Goal: Task Accomplishment & Management: Manage account settings

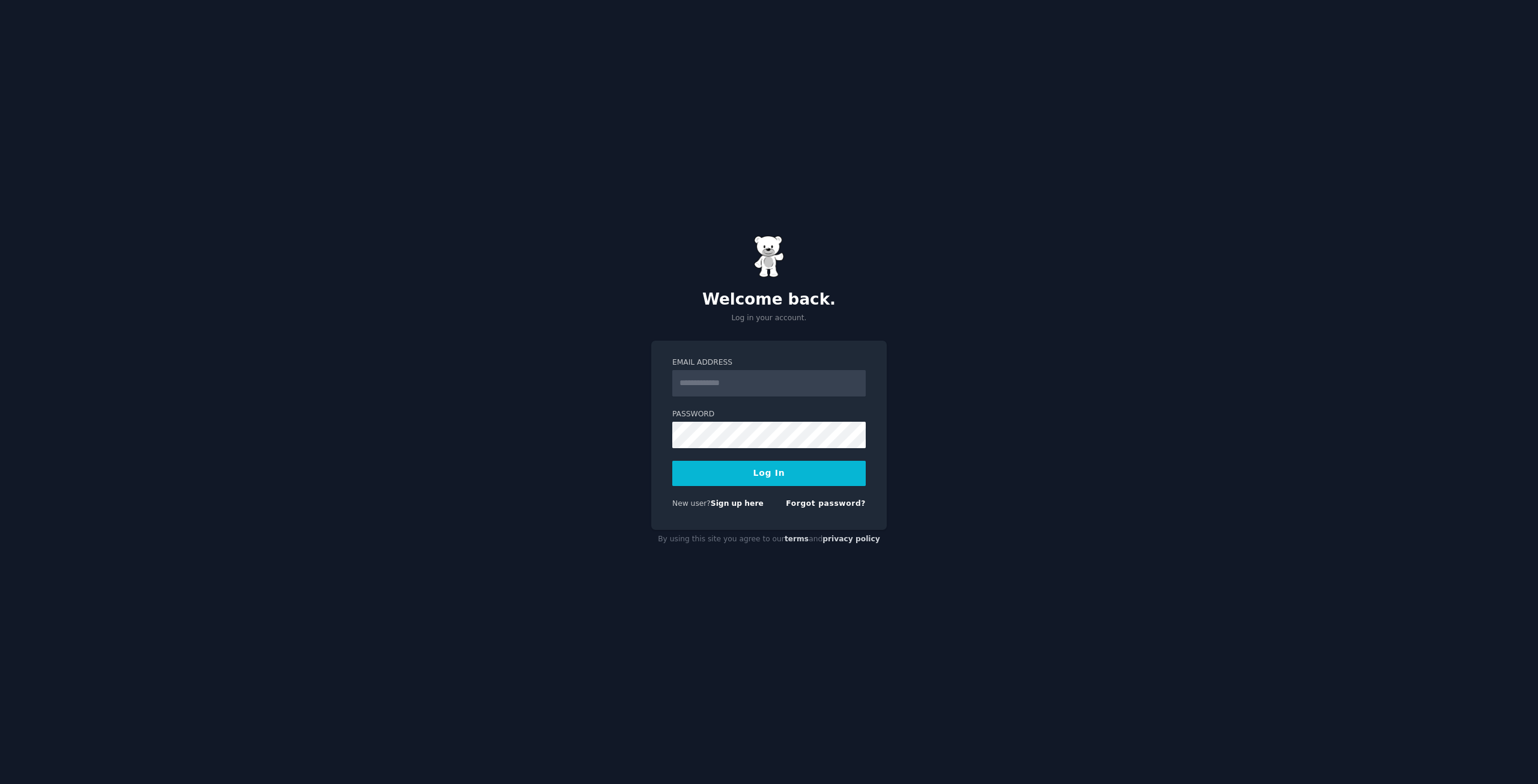
click at [695, 388] on input "Email Address" at bounding box center [769, 383] width 194 height 26
drag, startPoint x: 776, startPoint y: 387, endPoint x: 663, endPoint y: 394, distance: 113.2
click at [663, 394] on div "Email Address Password Log In New user? Sign up here Forgot password?" at bounding box center [769, 435] width 235 height 190
type input "**********"
click at [764, 471] on button "Log In" at bounding box center [769, 473] width 194 height 25
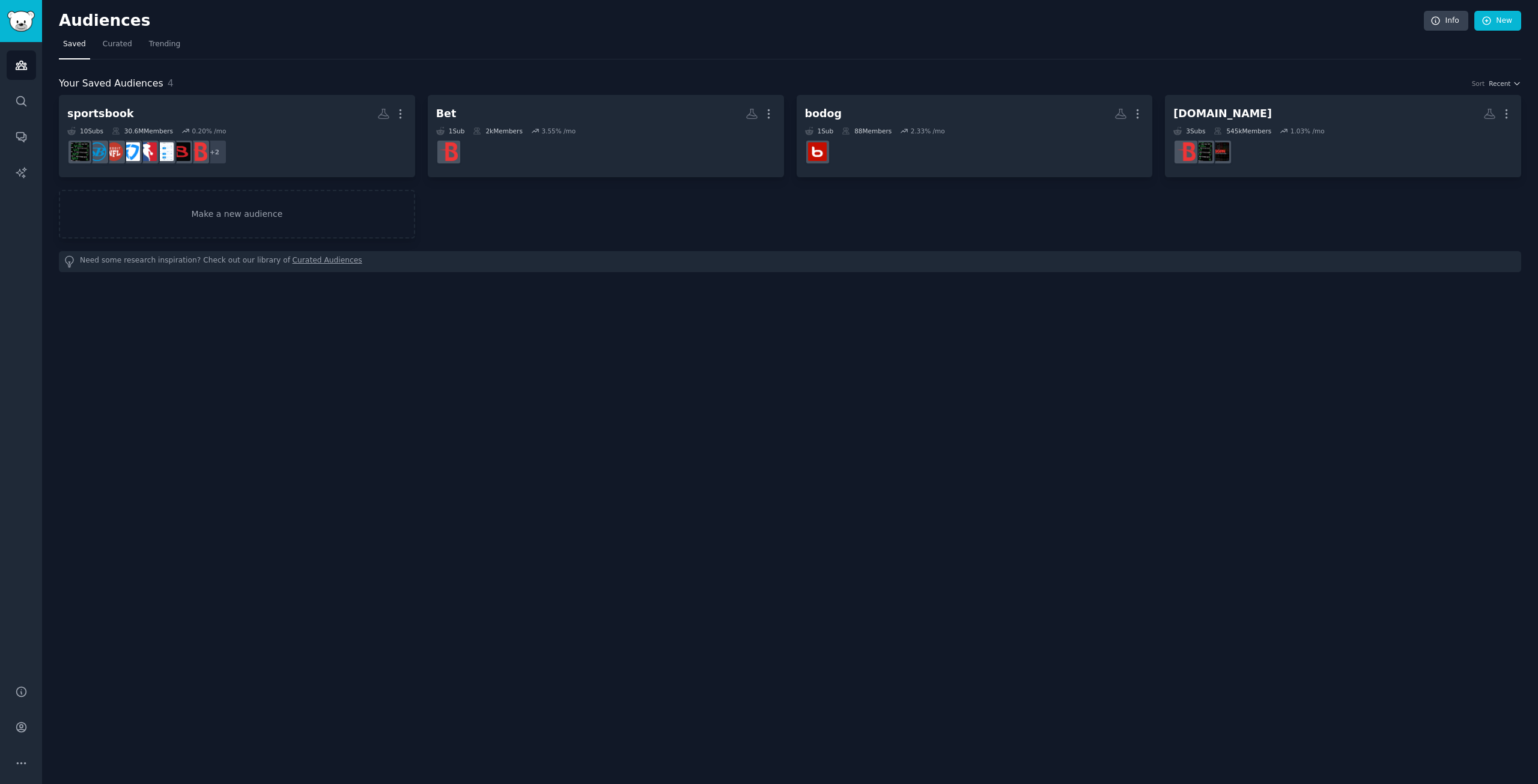
click at [228, 55] on nav "Saved Curated Trending" at bounding box center [790, 47] width 1462 height 24
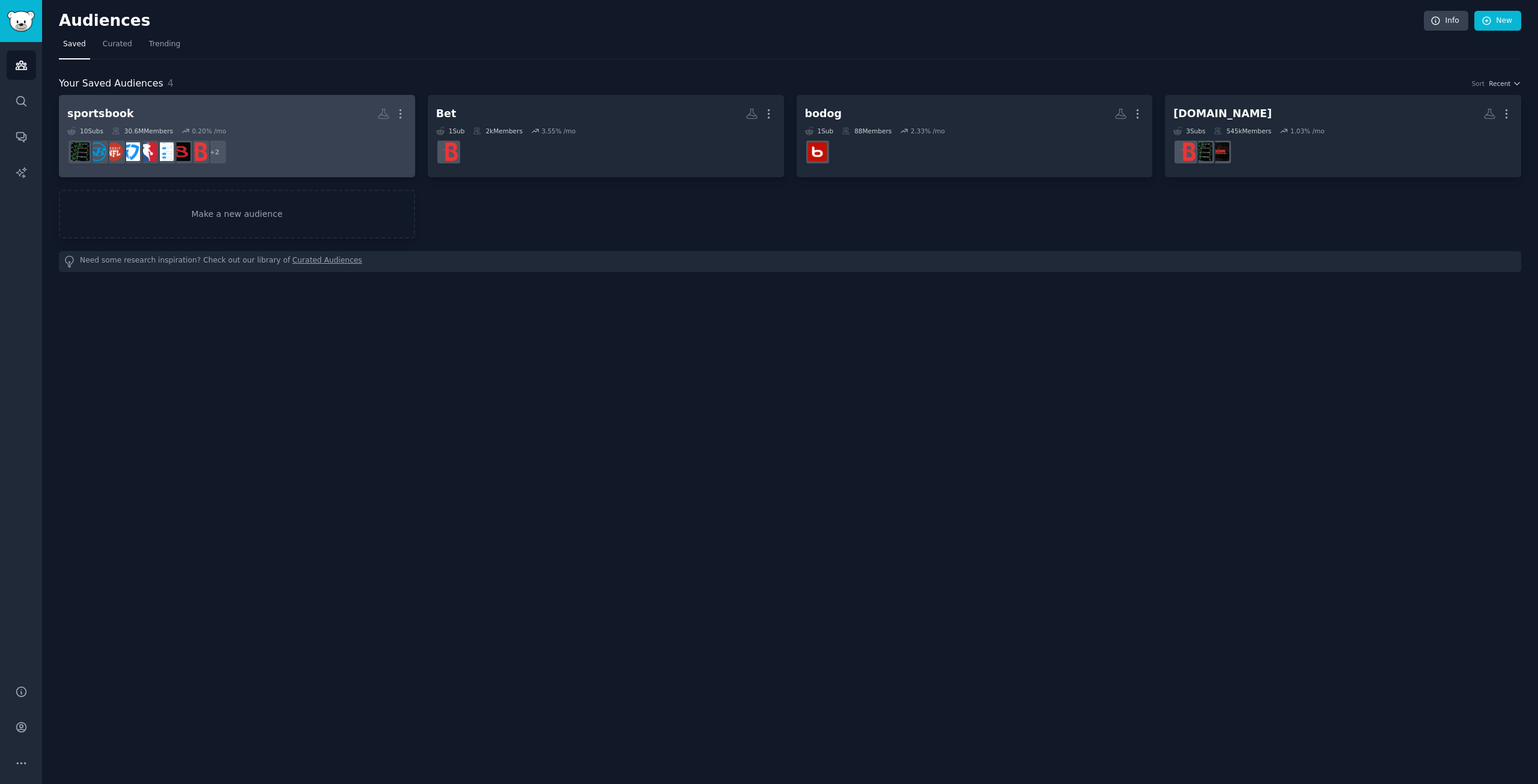
click at [216, 123] on h2 "sportsbook More" at bounding box center [237, 114] width 340 height 21
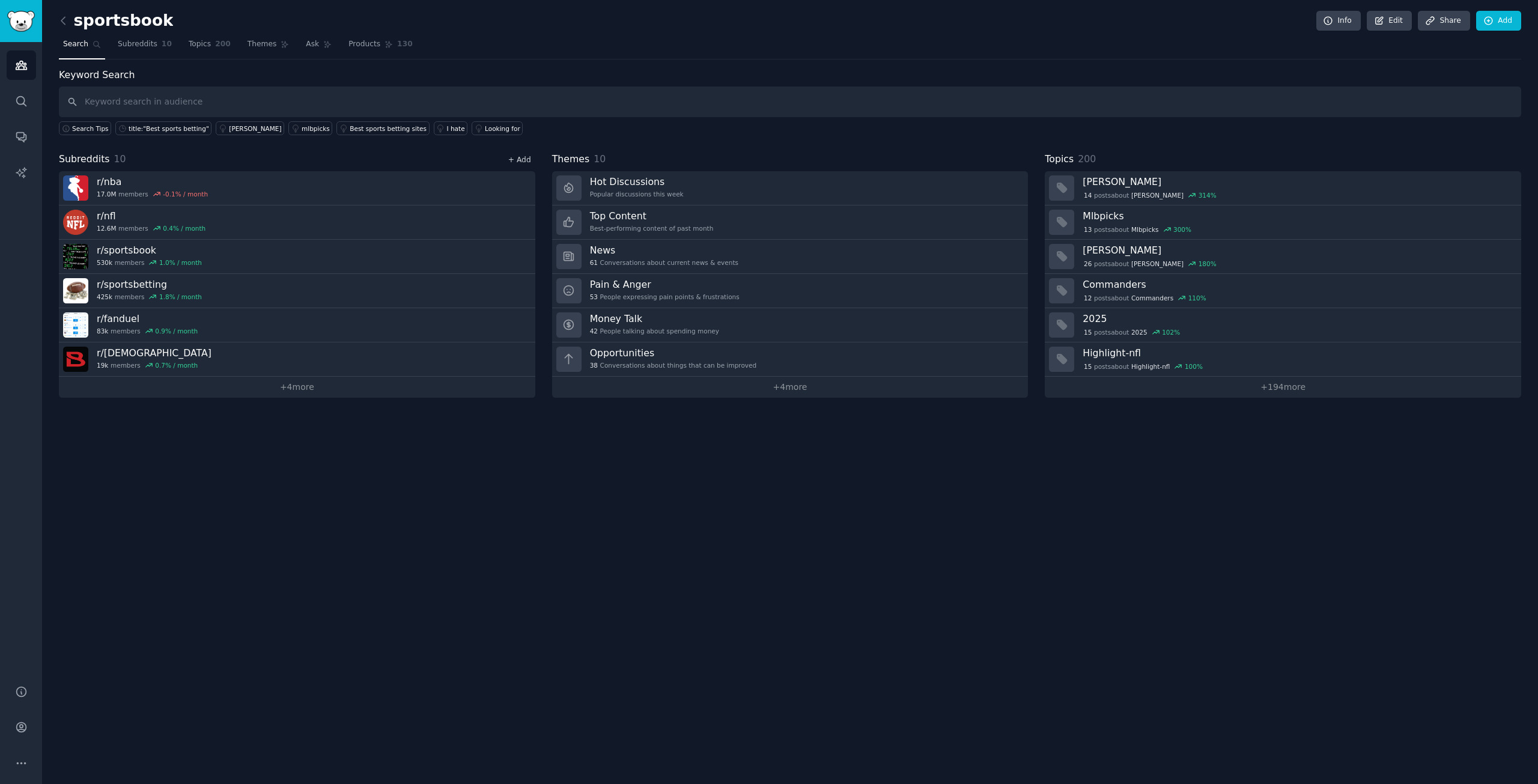
click at [531, 160] on link "+ Add" at bounding box center [519, 160] width 23 height 8
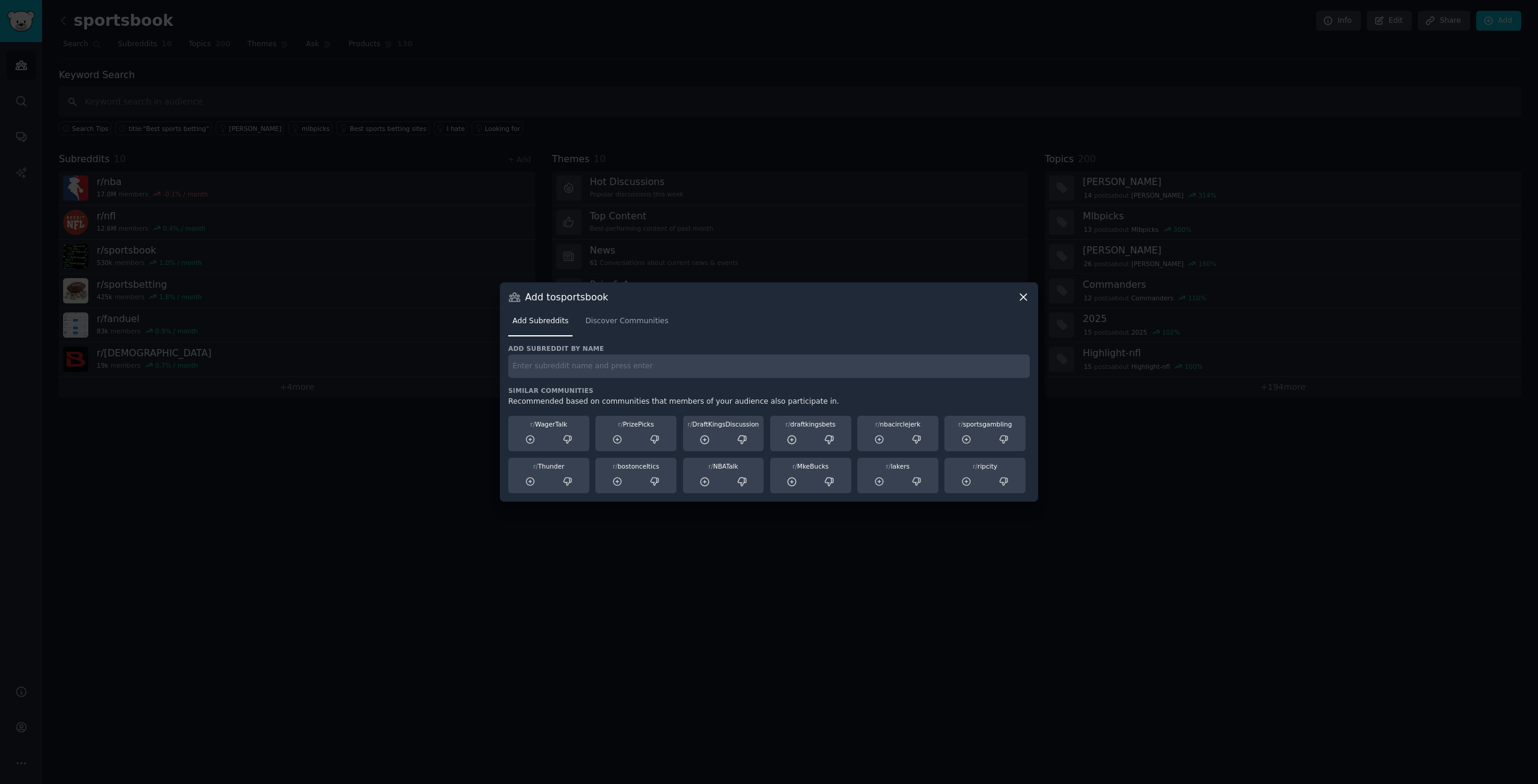
click at [662, 370] on input "text" at bounding box center [769, 366] width 522 height 23
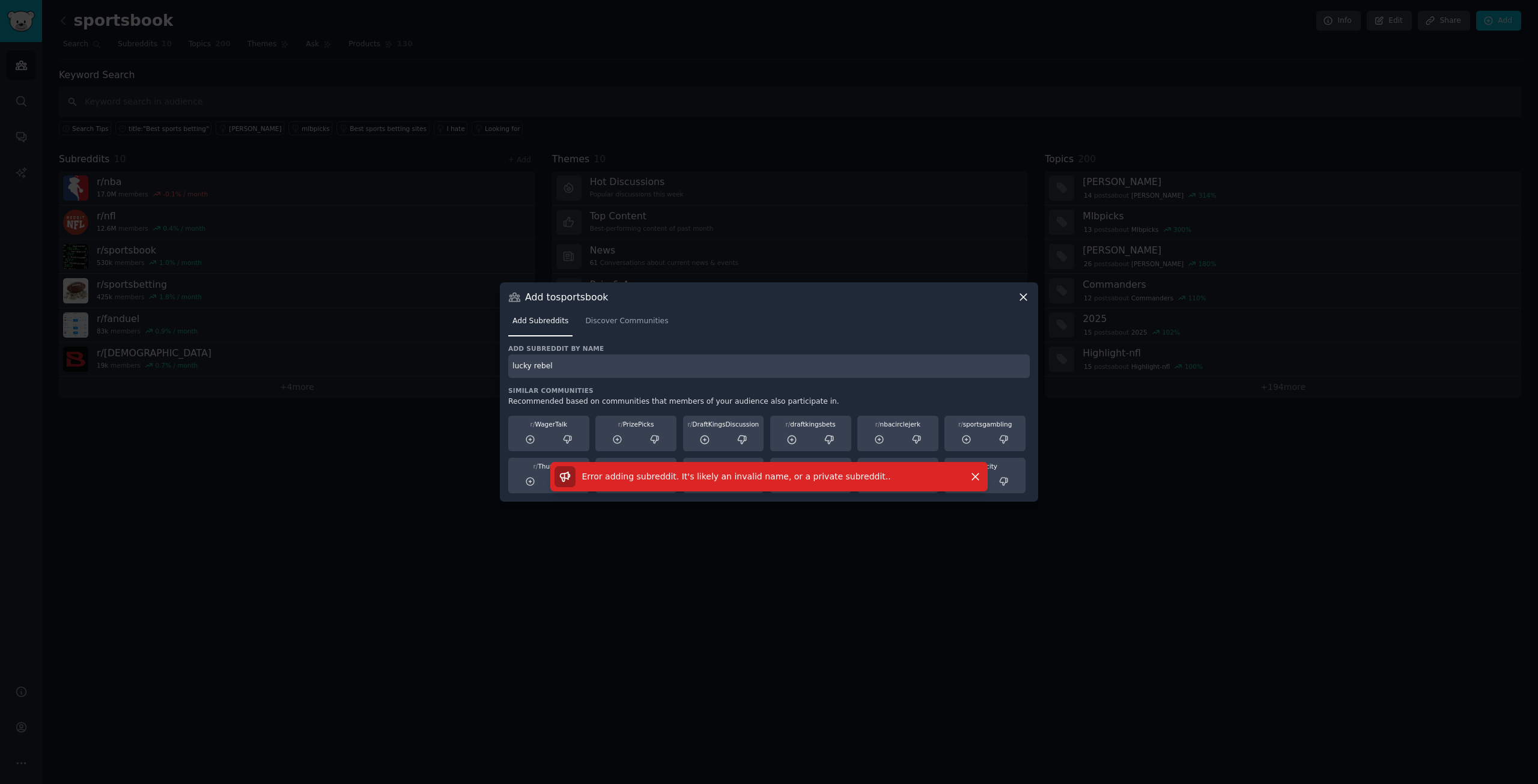
click at [533, 368] on input "lucky rebel" at bounding box center [769, 366] width 522 height 23
type input "luckyrebel"
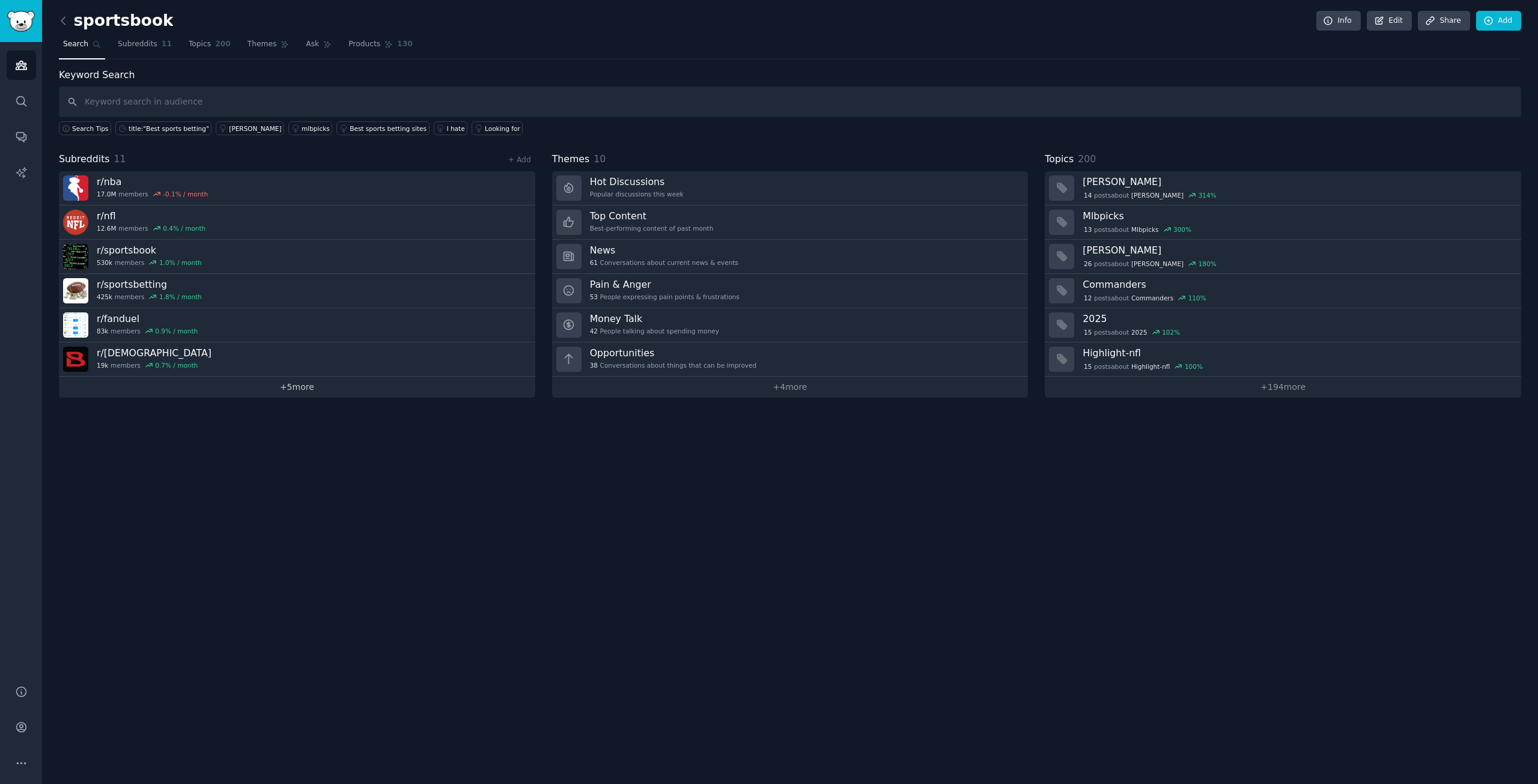
click at [241, 394] on link "+ 5 more" at bounding box center [297, 387] width 477 height 21
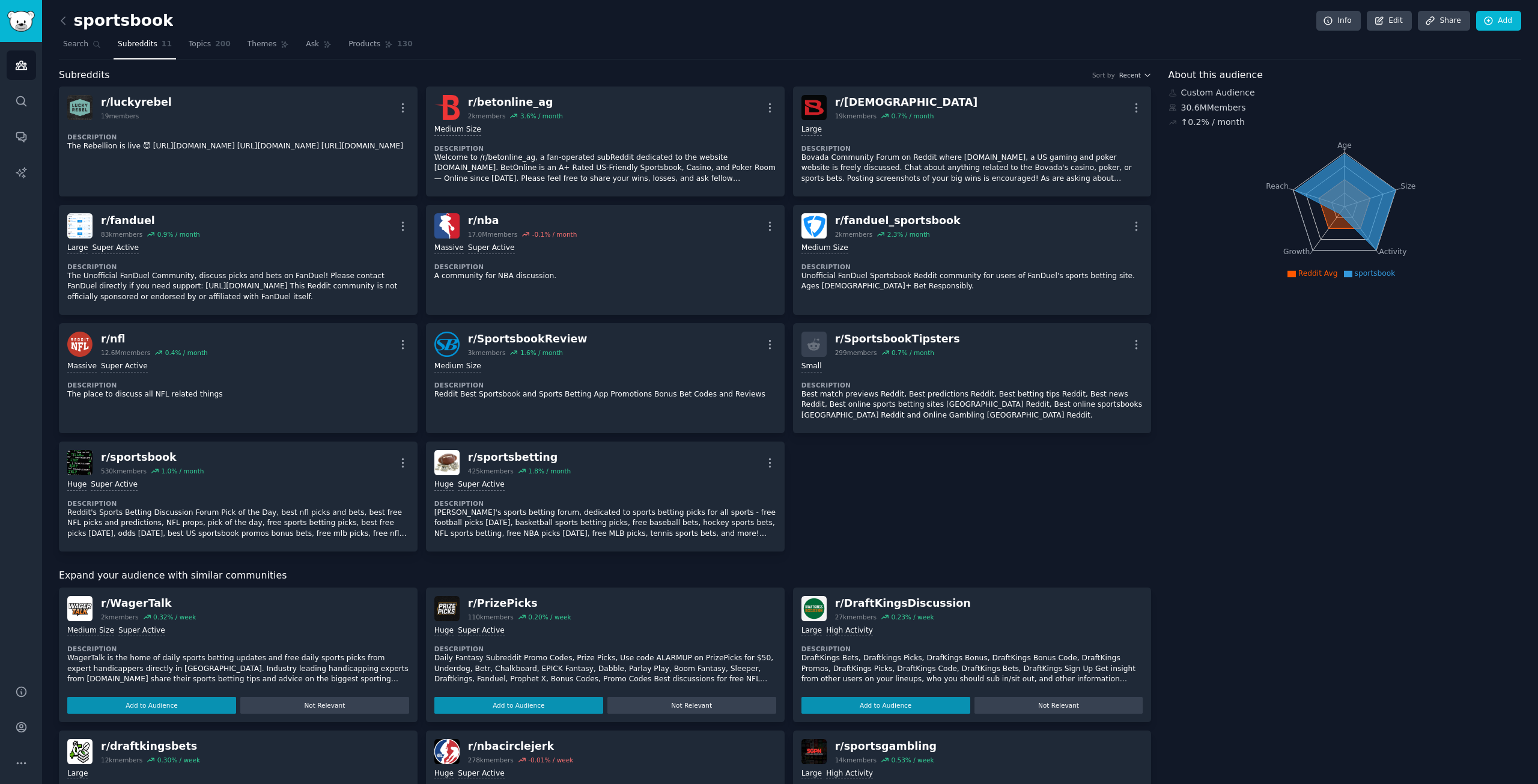
click at [946, 460] on div "r/ luckyrebel 19 members More Description The Rebellion is live 😈 [URL][DOMAIN_…" at bounding box center [605, 318] width 1093 height 465
click at [526, 57] on nav "Search Subreddits 11 Topics 200 Themes Ask Products 130" at bounding box center [790, 47] width 1462 height 24
click at [1495, 24] on link "Add" at bounding box center [1499, 21] width 45 height 21
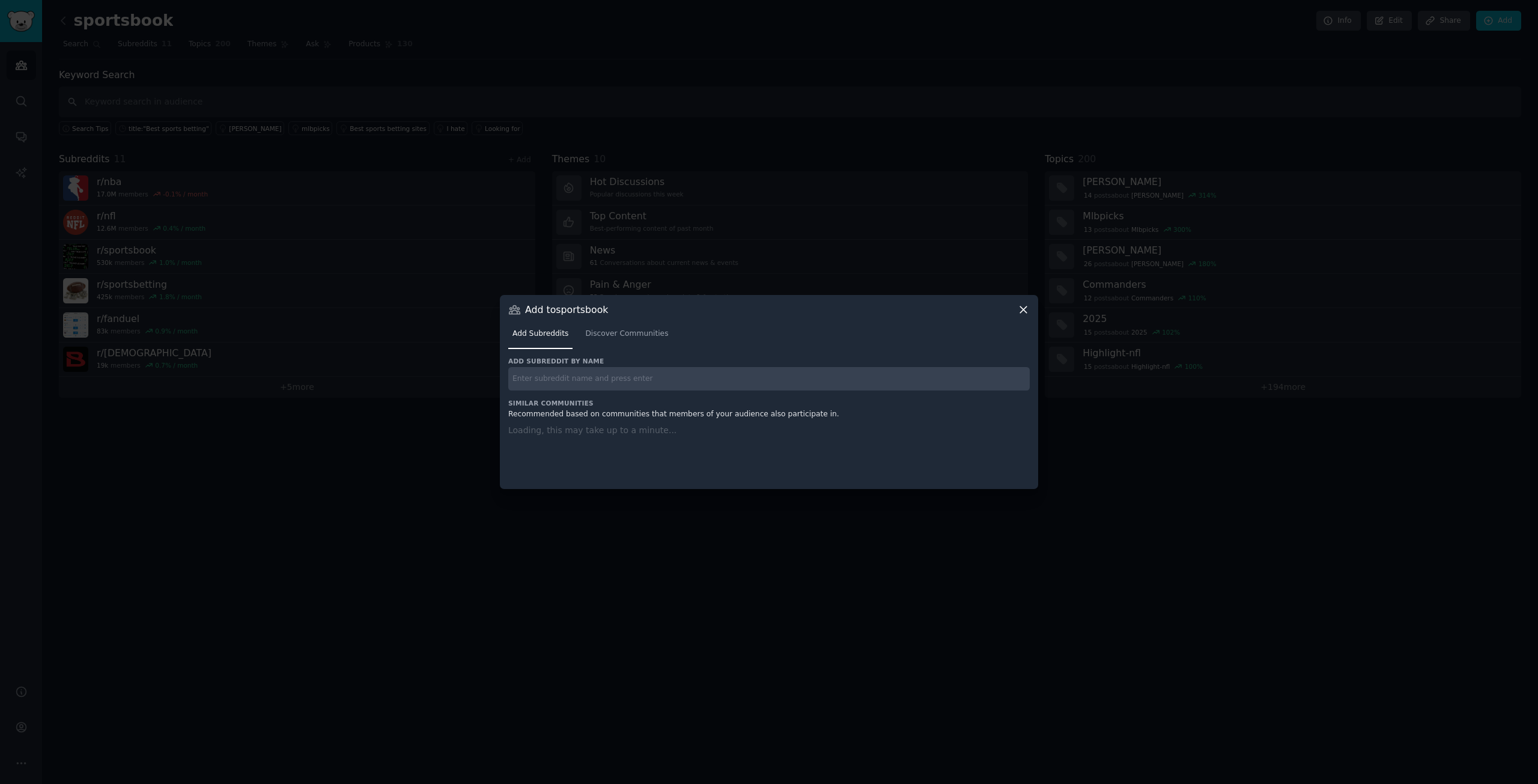
click at [640, 372] on input "text" at bounding box center [769, 379] width 522 height 23
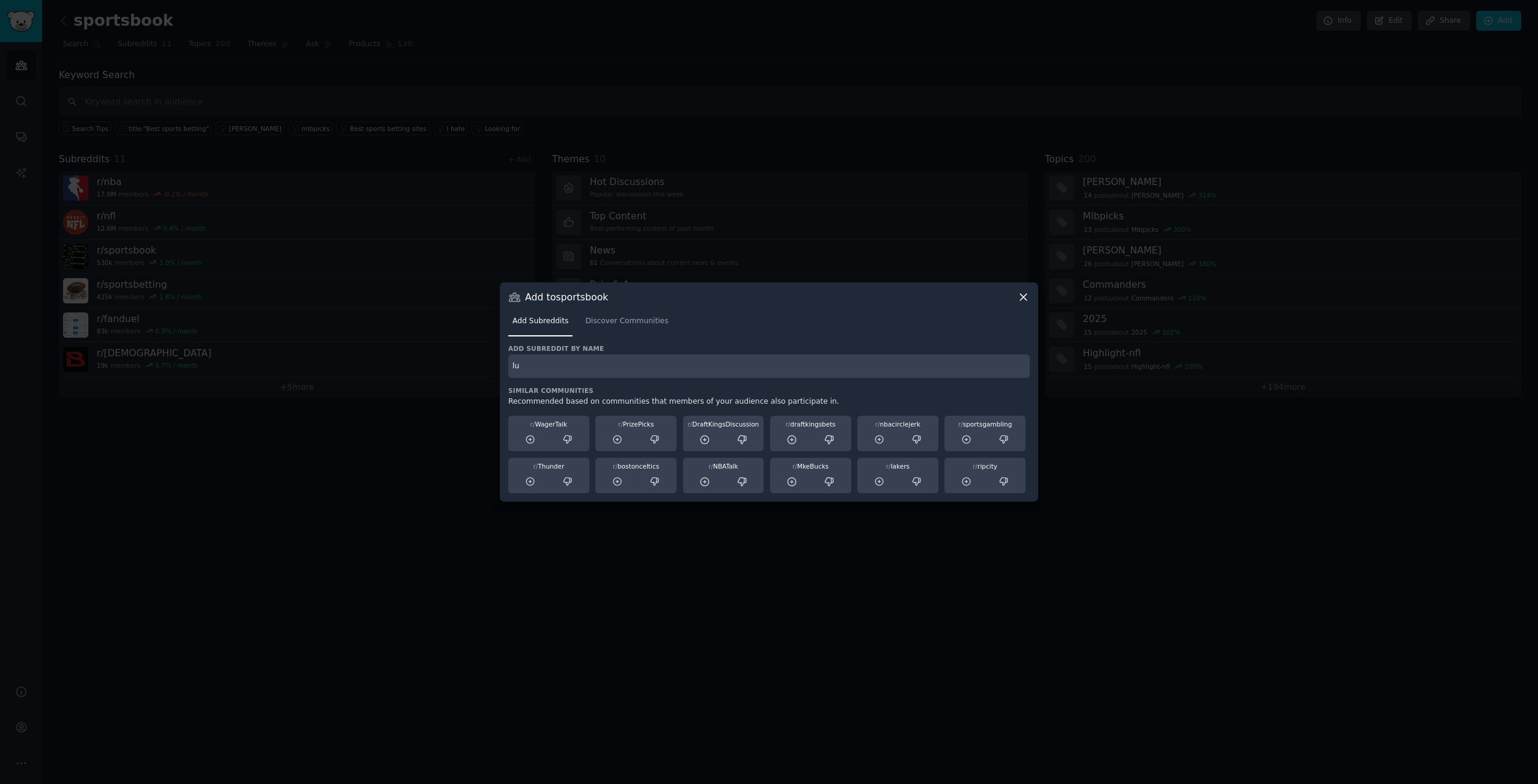
type input "l"
click at [513, 368] on input "/luckyrebel" at bounding box center [769, 366] width 522 height 23
type input "r/luckyrebel"
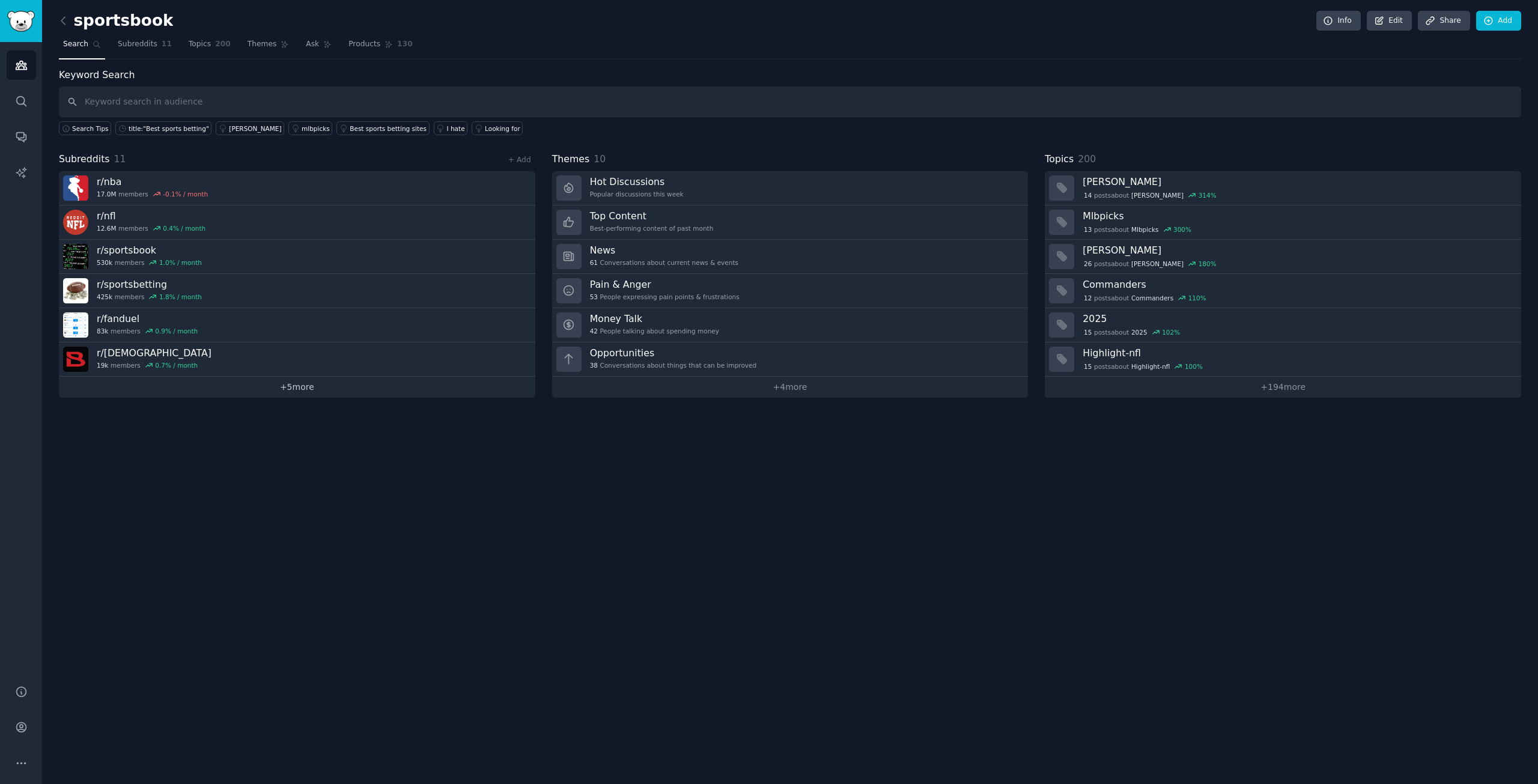
click at [297, 391] on link "+ 5 more" at bounding box center [297, 387] width 477 height 21
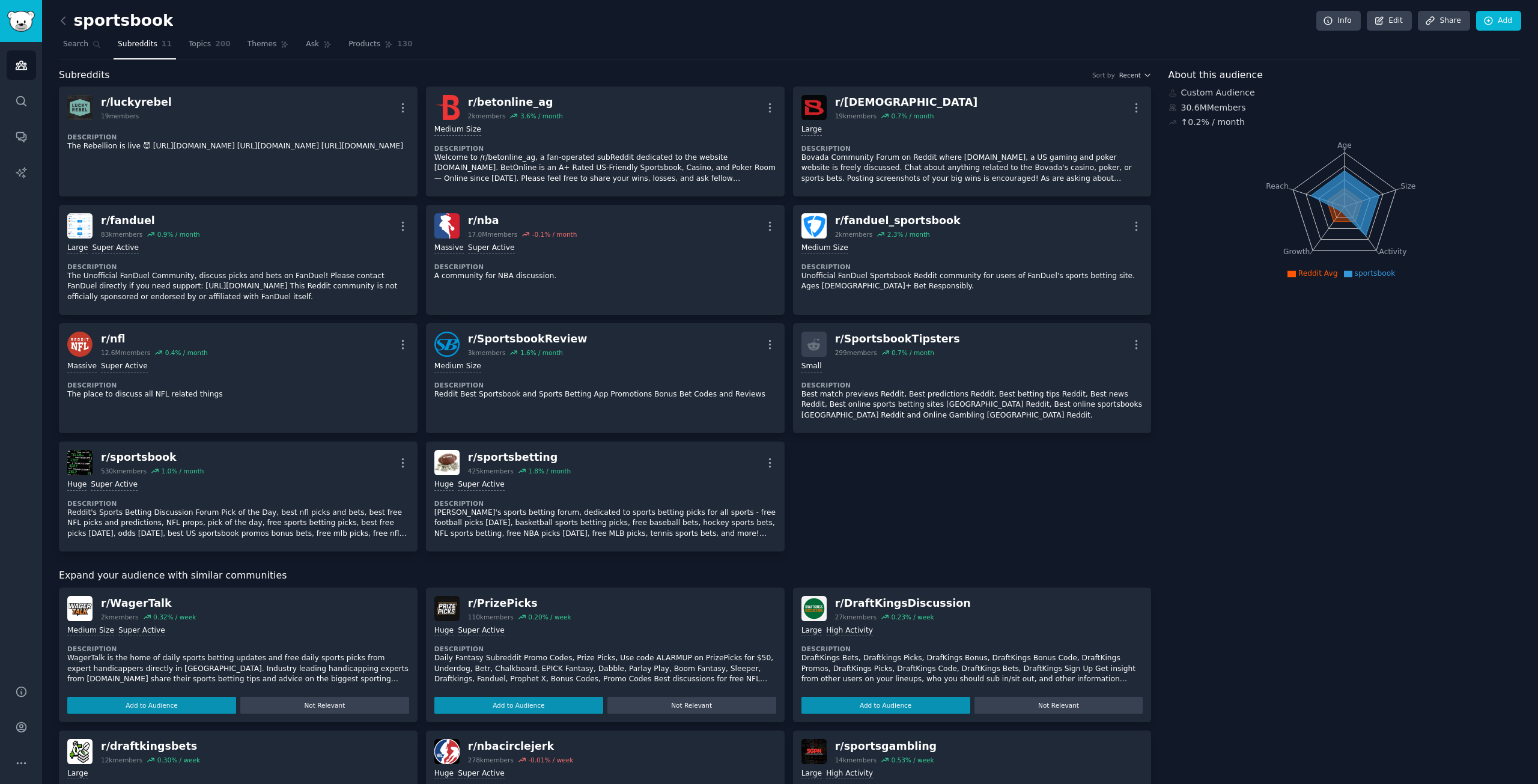
click at [261, 71] on div "Subreddits Sort by Recent" at bounding box center [605, 75] width 1093 height 15
click at [1485, 19] on icon at bounding box center [1488, 21] width 8 height 8
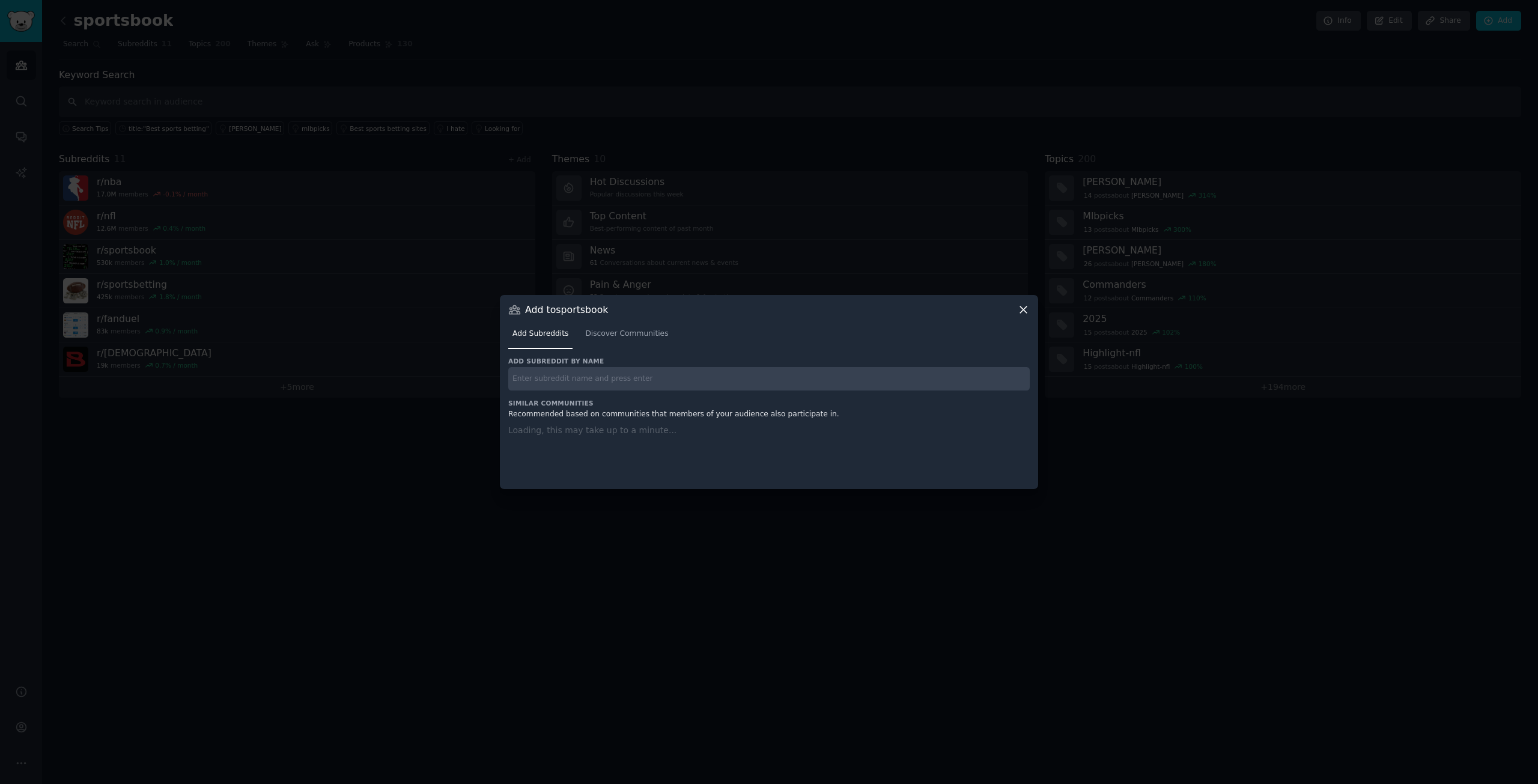
click at [576, 387] on input "text" at bounding box center [769, 379] width 522 height 23
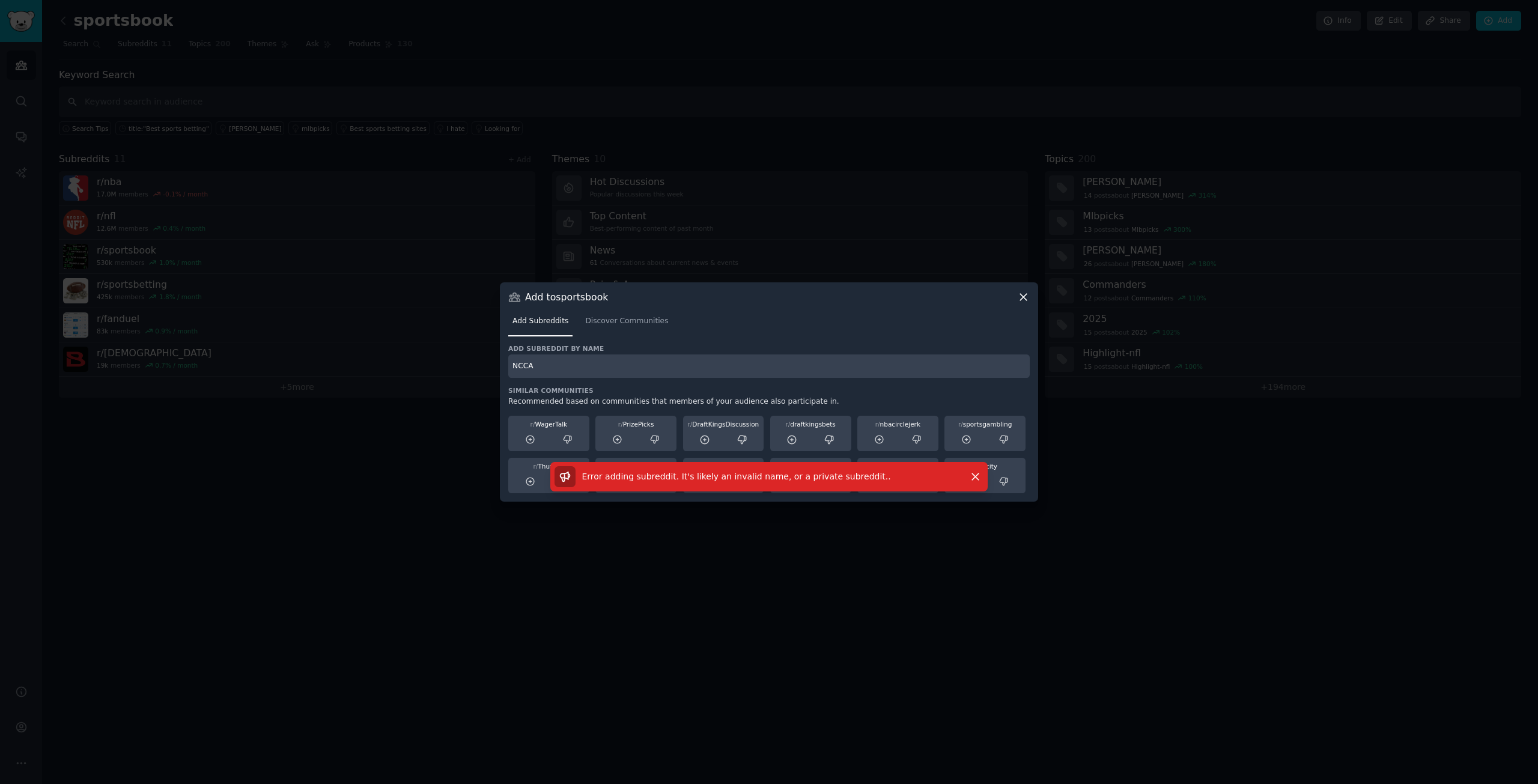
click at [576, 387] on h3 "Similar Communities" at bounding box center [769, 390] width 522 height 8
click at [585, 367] on input "NCCA" at bounding box center [769, 366] width 522 height 23
type input "NCCA football"
click at [585, 322] on span "Discover Communities" at bounding box center [627, 321] width 83 height 11
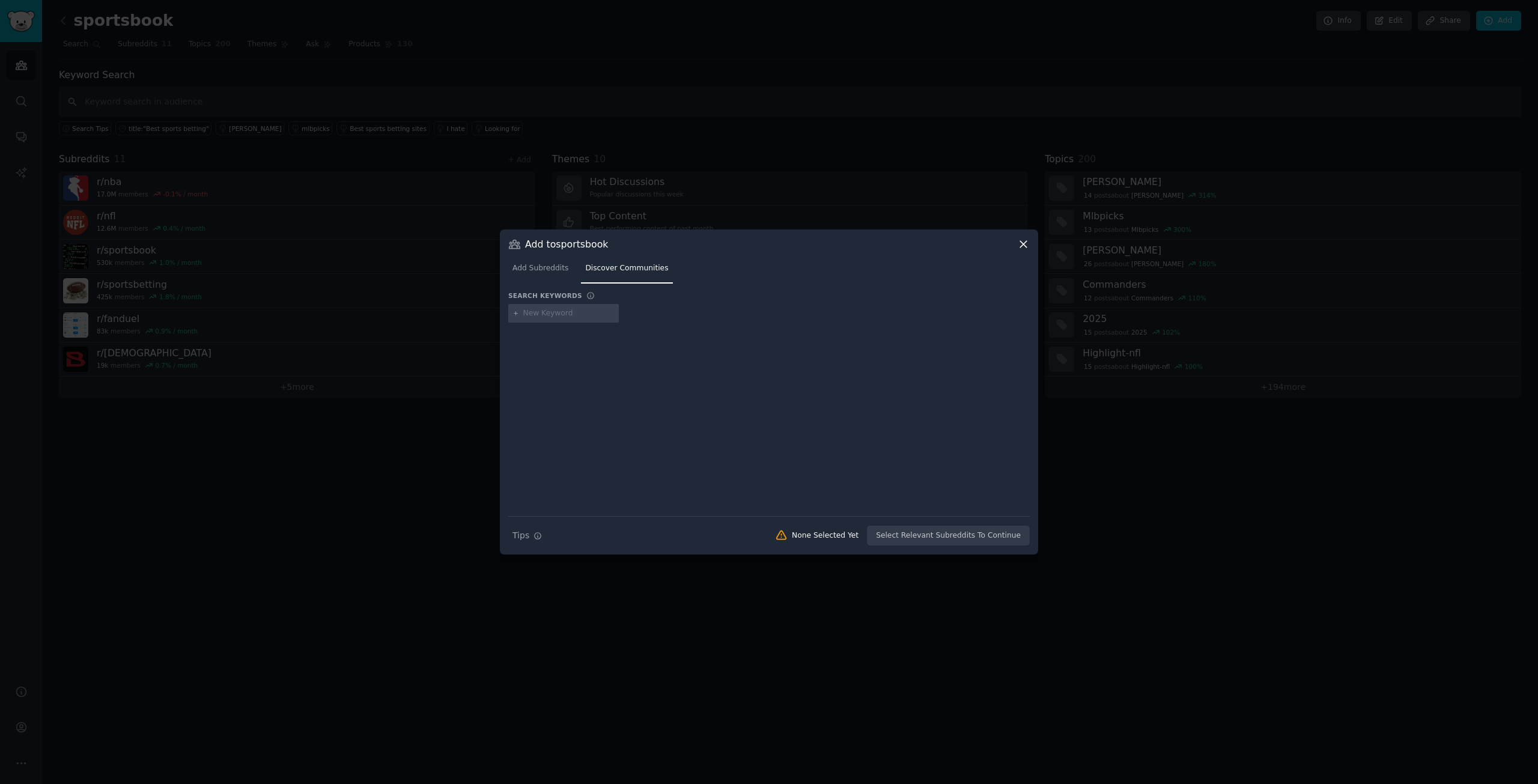
click at [574, 315] on input "text" at bounding box center [569, 313] width 91 height 11
type input "ncaa football"
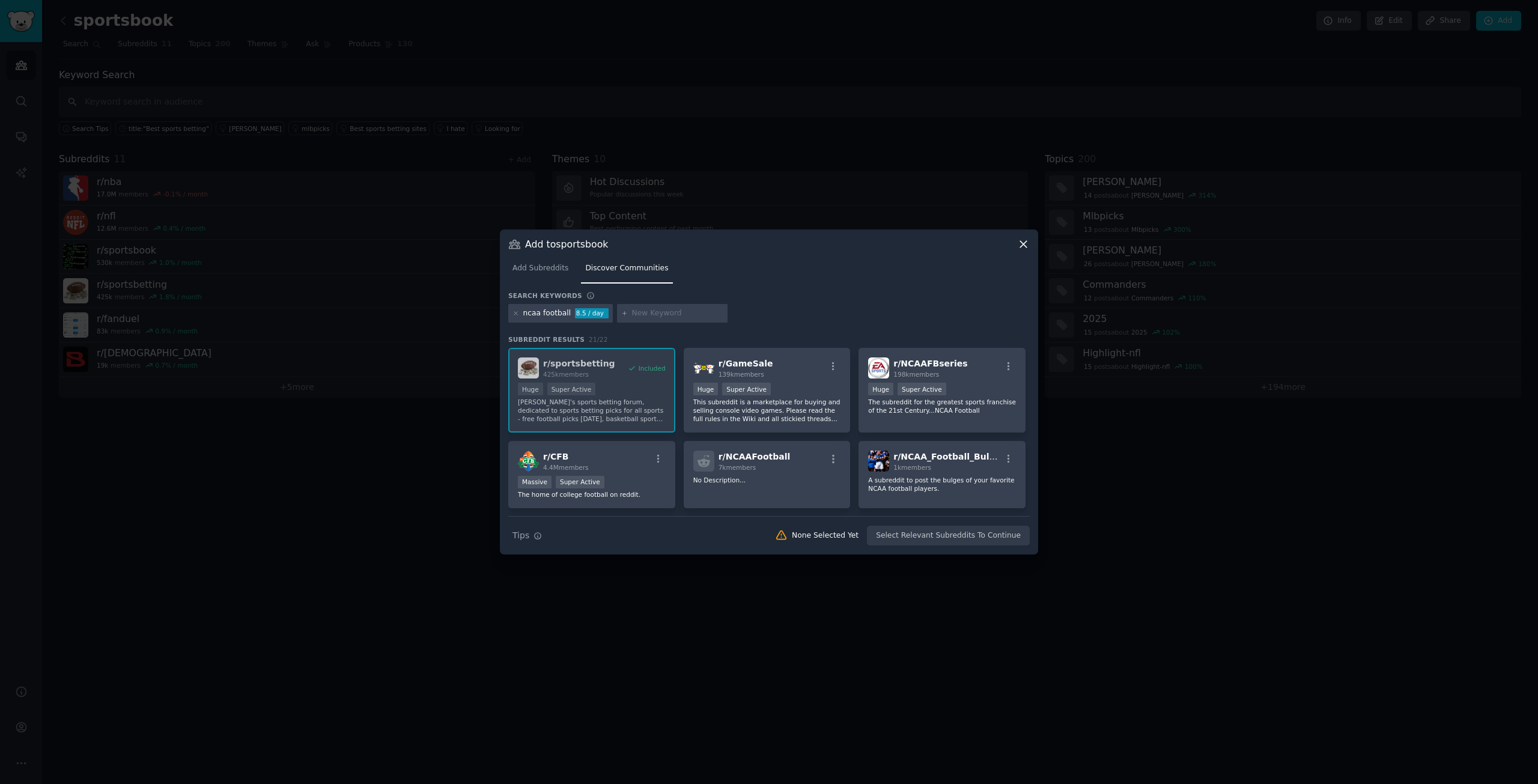
click at [807, 328] on div "Search keywords Try a 2-4 keywords your audience might mention ncaa football 8.…" at bounding box center [769, 419] width 522 height 255
click at [952, 397] on p "The subreddit for the greatest sports franchise of the 21st Century...NCAA Foot…" at bounding box center [942, 406] width 148 height 17
click at [994, 538] on button "Add to Audience" at bounding box center [991, 536] width 78 height 21
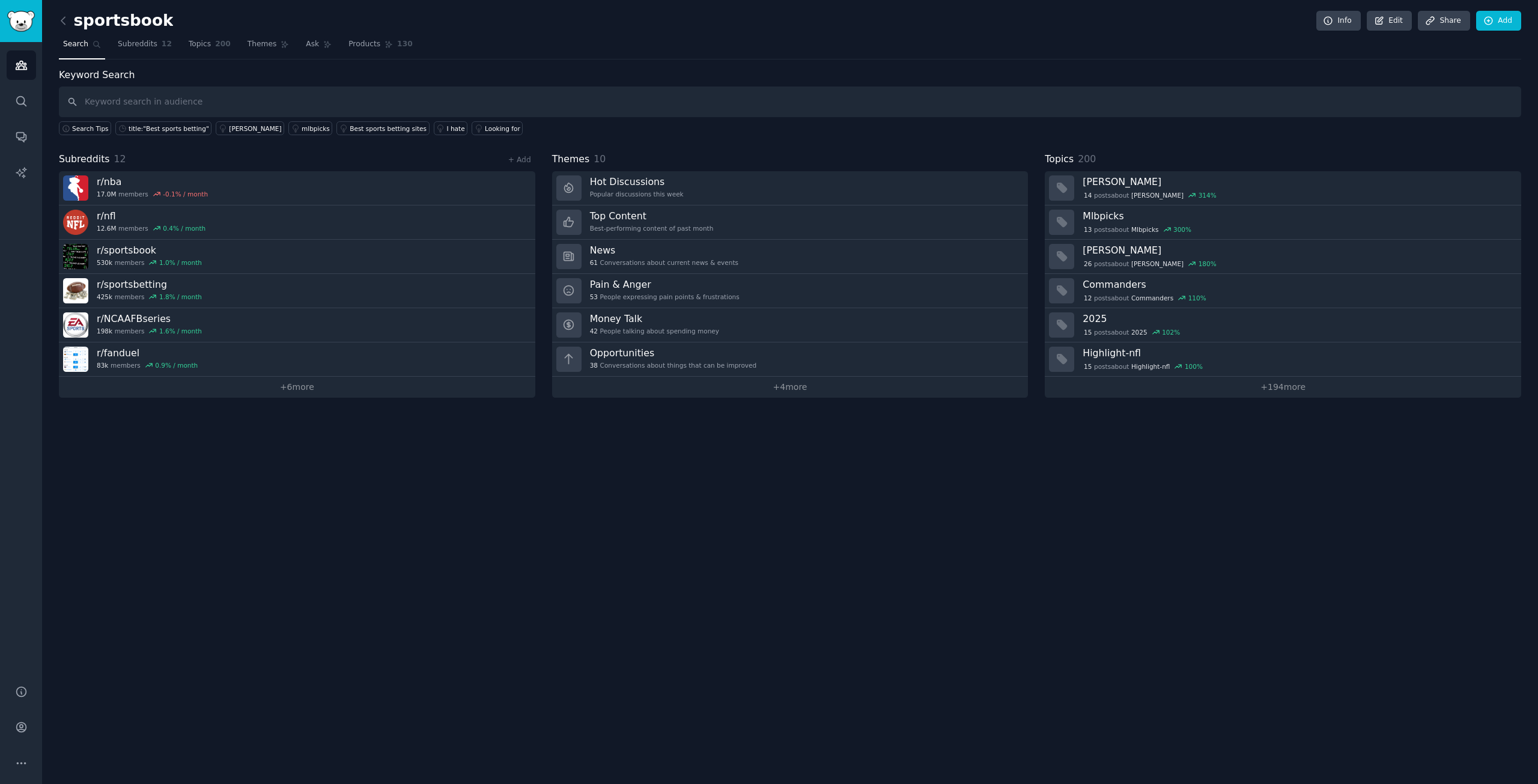
click at [654, 486] on div "sportsbook Info Edit Share Add Search Subreddits 12 Topics 200 Themes Ask Produ…" at bounding box center [790, 392] width 1496 height 784
click at [282, 387] on link "+ 6 more" at bounding box center [297, 387] width 477 height 21
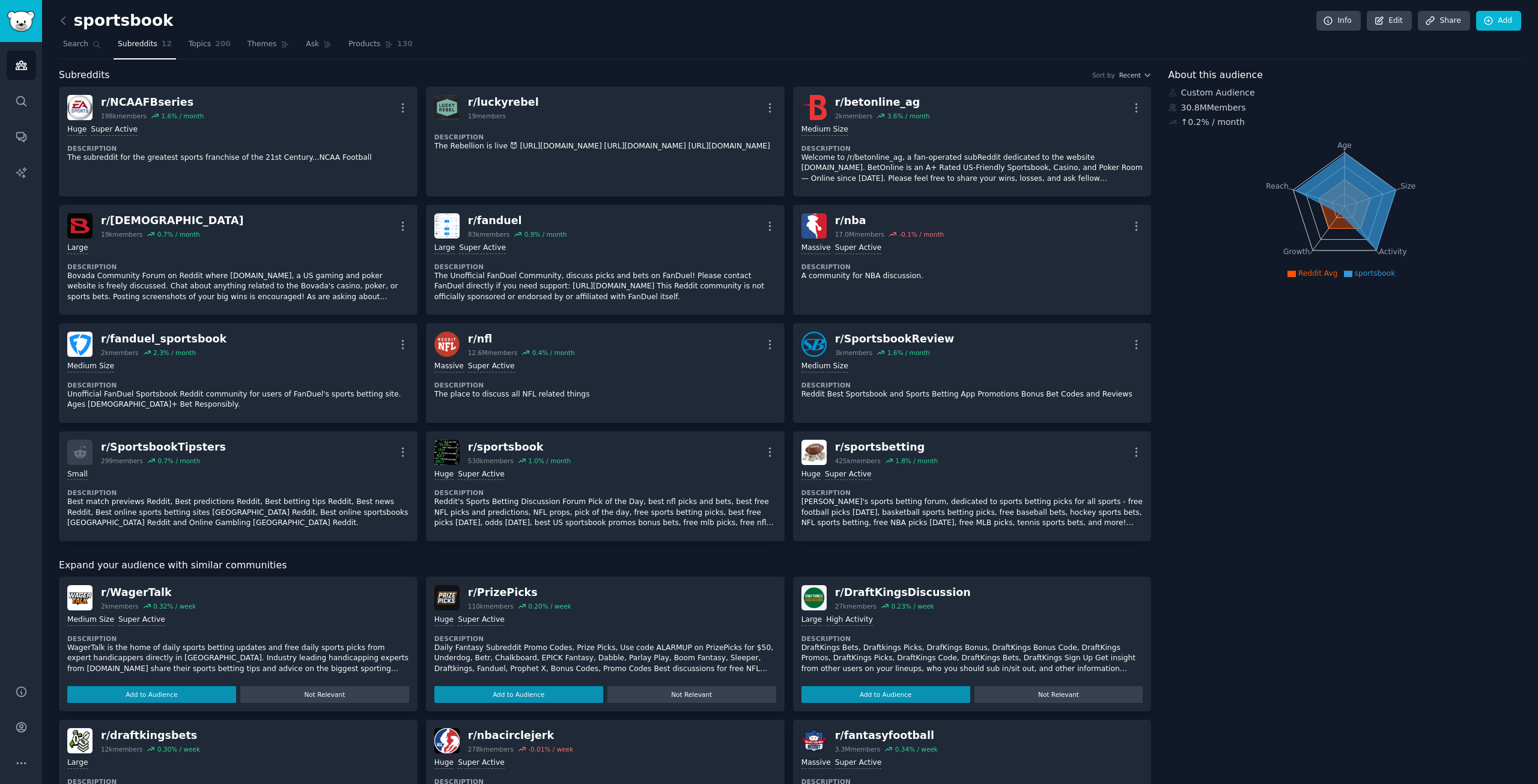
click at [567, 616] on div "Huge Super Active" at bounding box center [605, 620] width 342 height 12
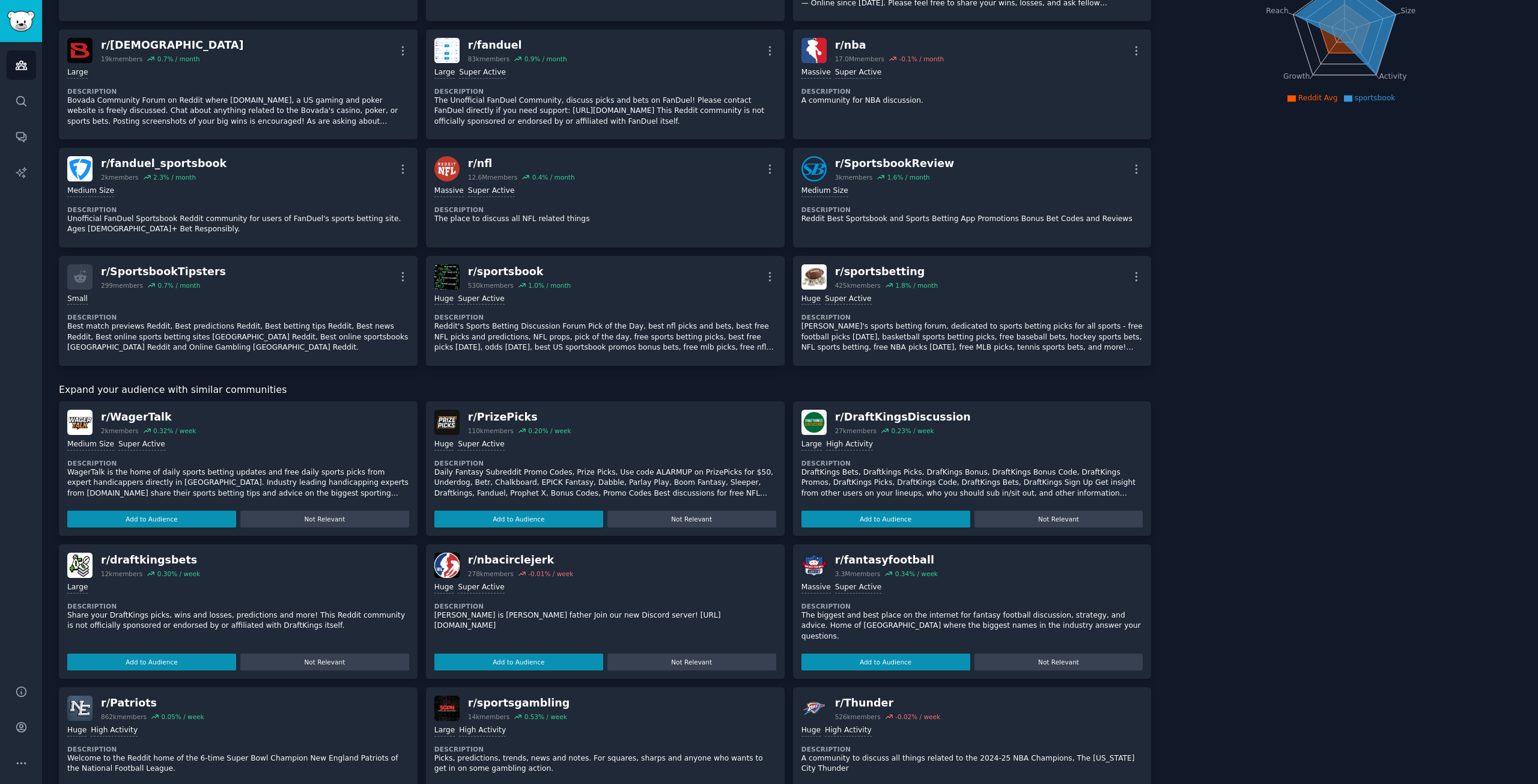
scroll to position [241, 0]
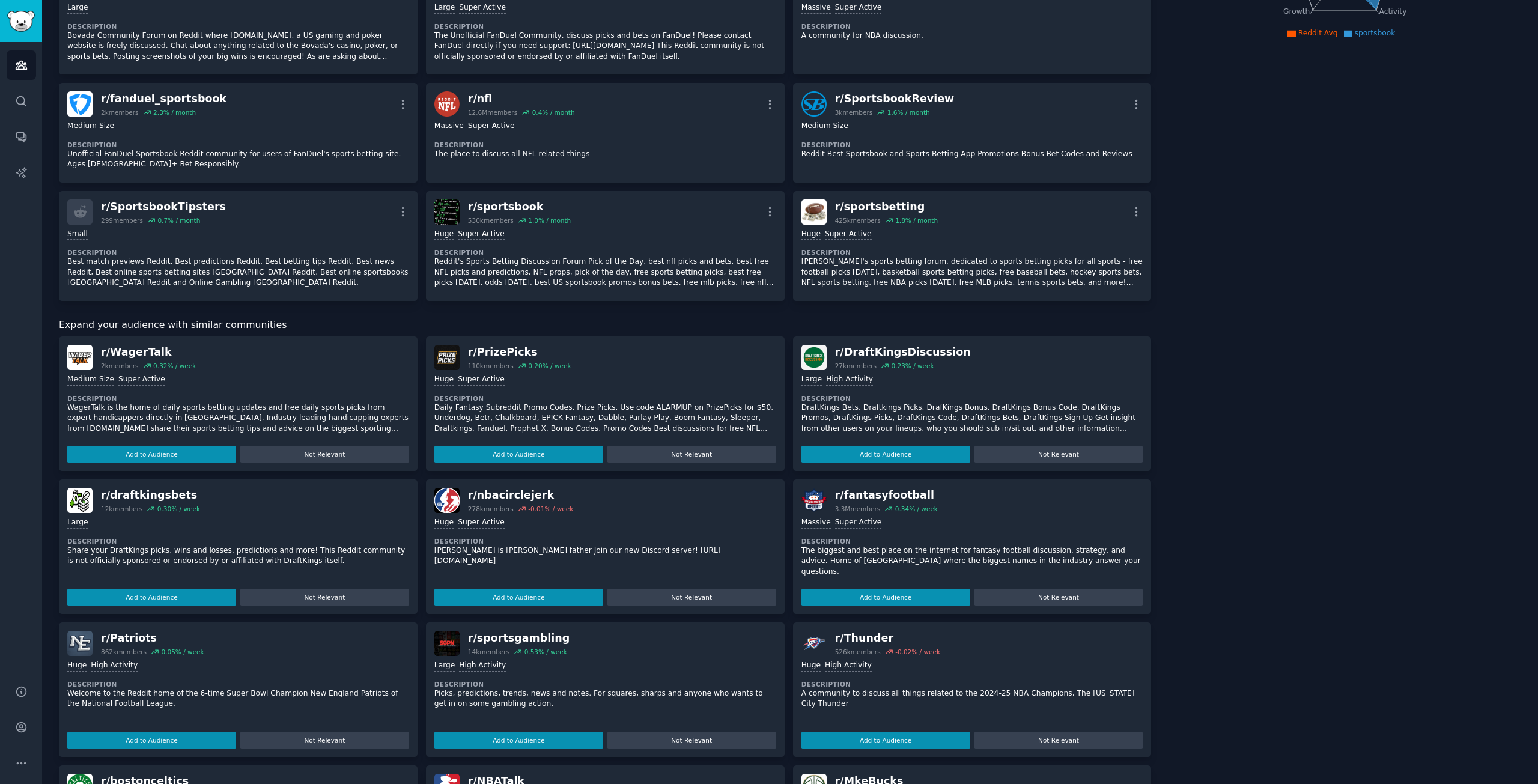
click at [171, 316] on div "Subreddits Sort by Recent r/ NCAAFBseries 198k members 1.6 % / month More Huge …" at bounding box center [605, 364] width 1093 height 1073
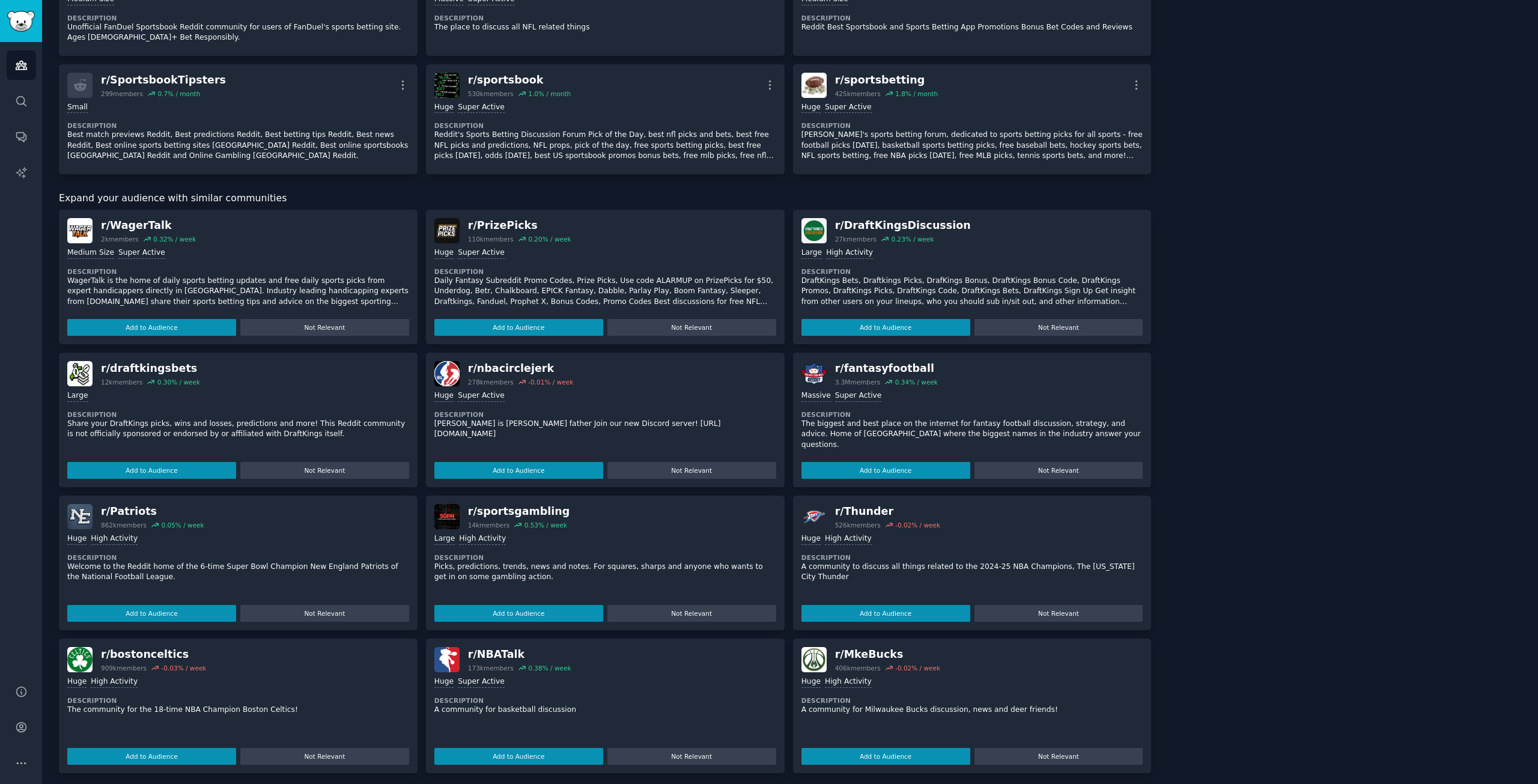
scroll to position [365, 0]
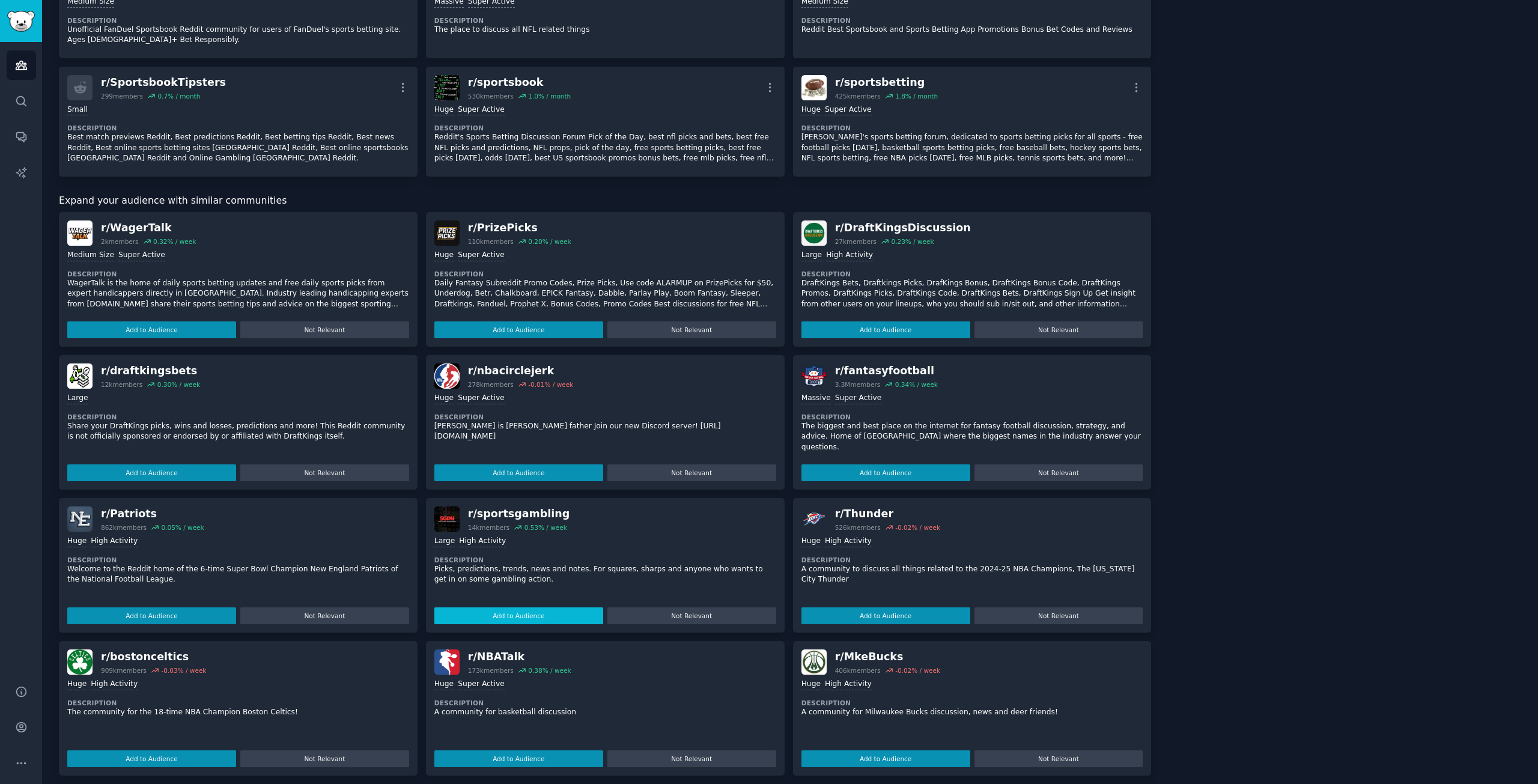
click at [519, 615] on button "Add to Audience" at bounding box center [518, 615] width 169 height 17
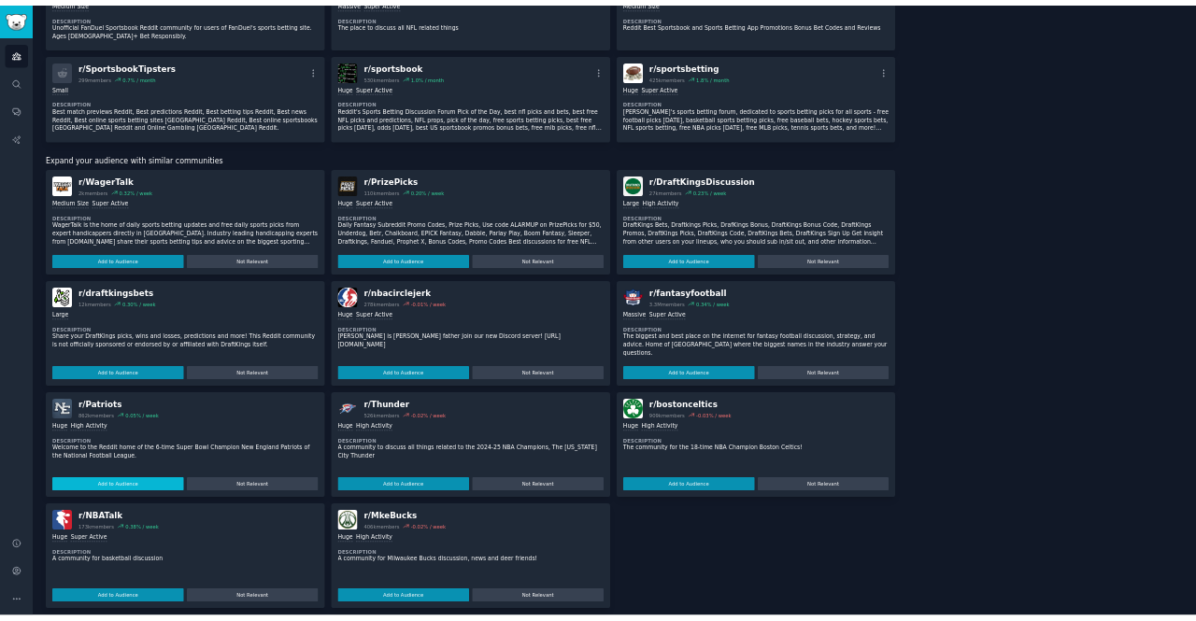
scroll to position [0, 0]
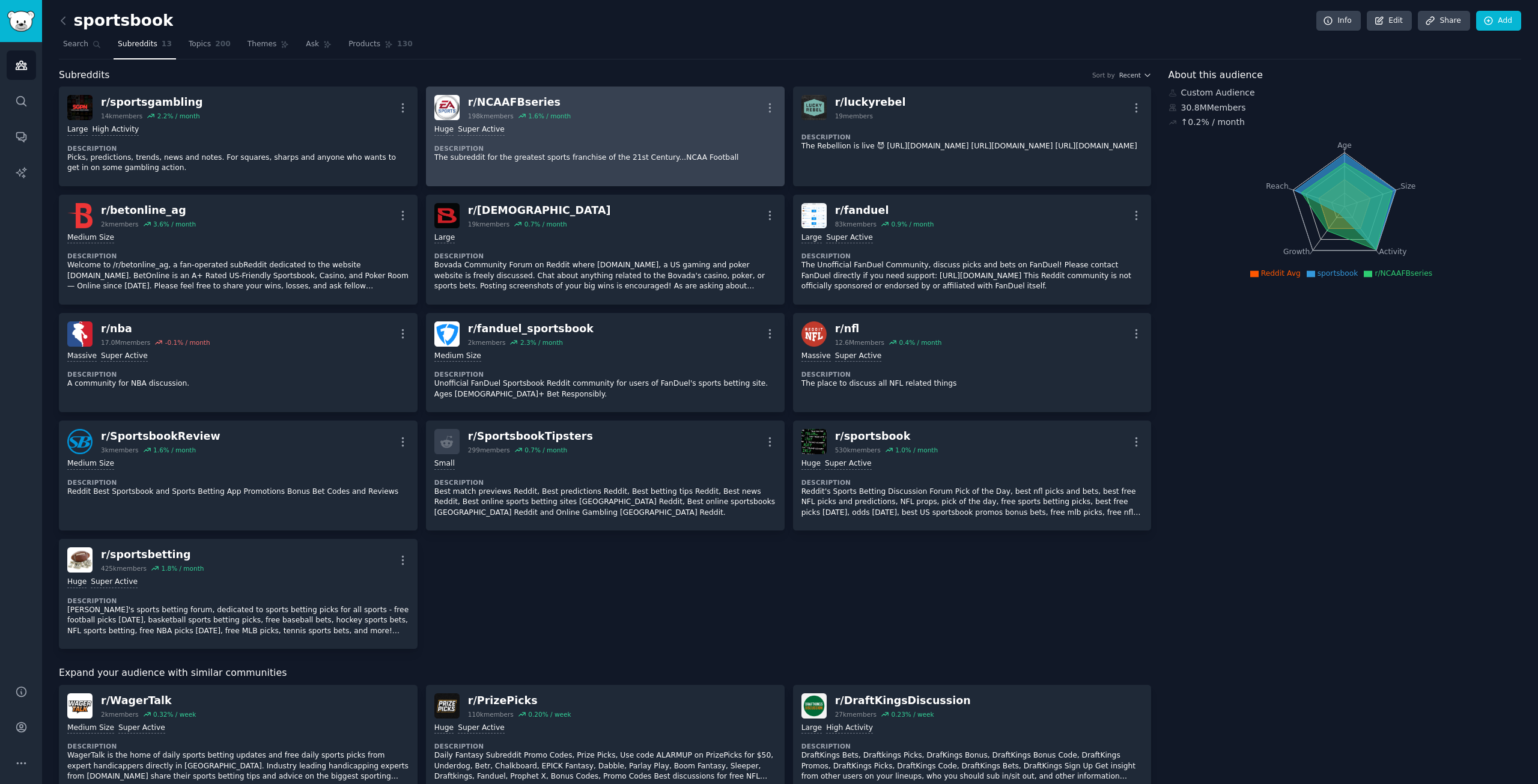
click at [497, 103] on div "r/ NCAAFBseries" at bounding box center [520, 102] width 103 height 15
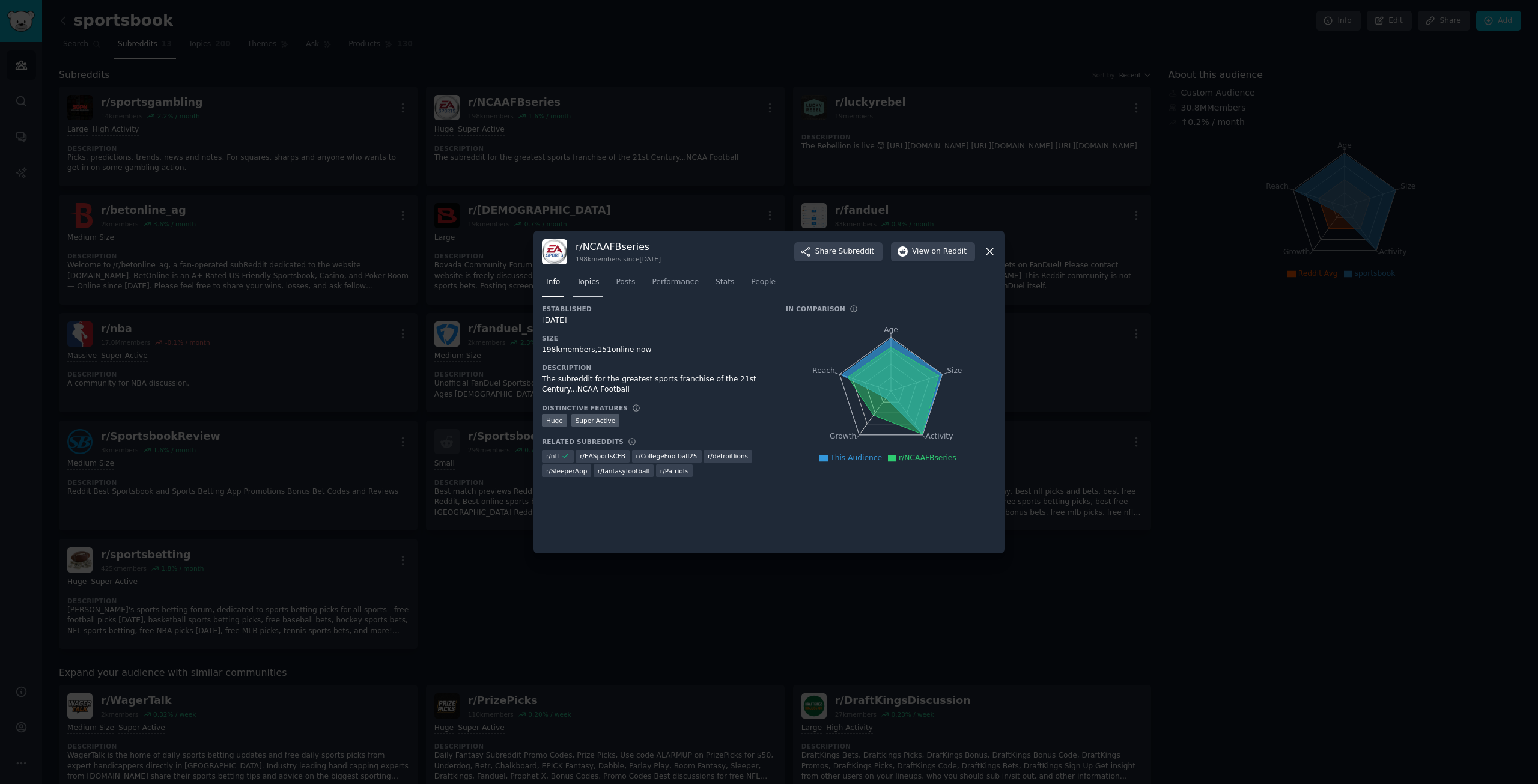
click at [587, 284] on span "Topics" at bounding box center [588, 282] width 23 height 11
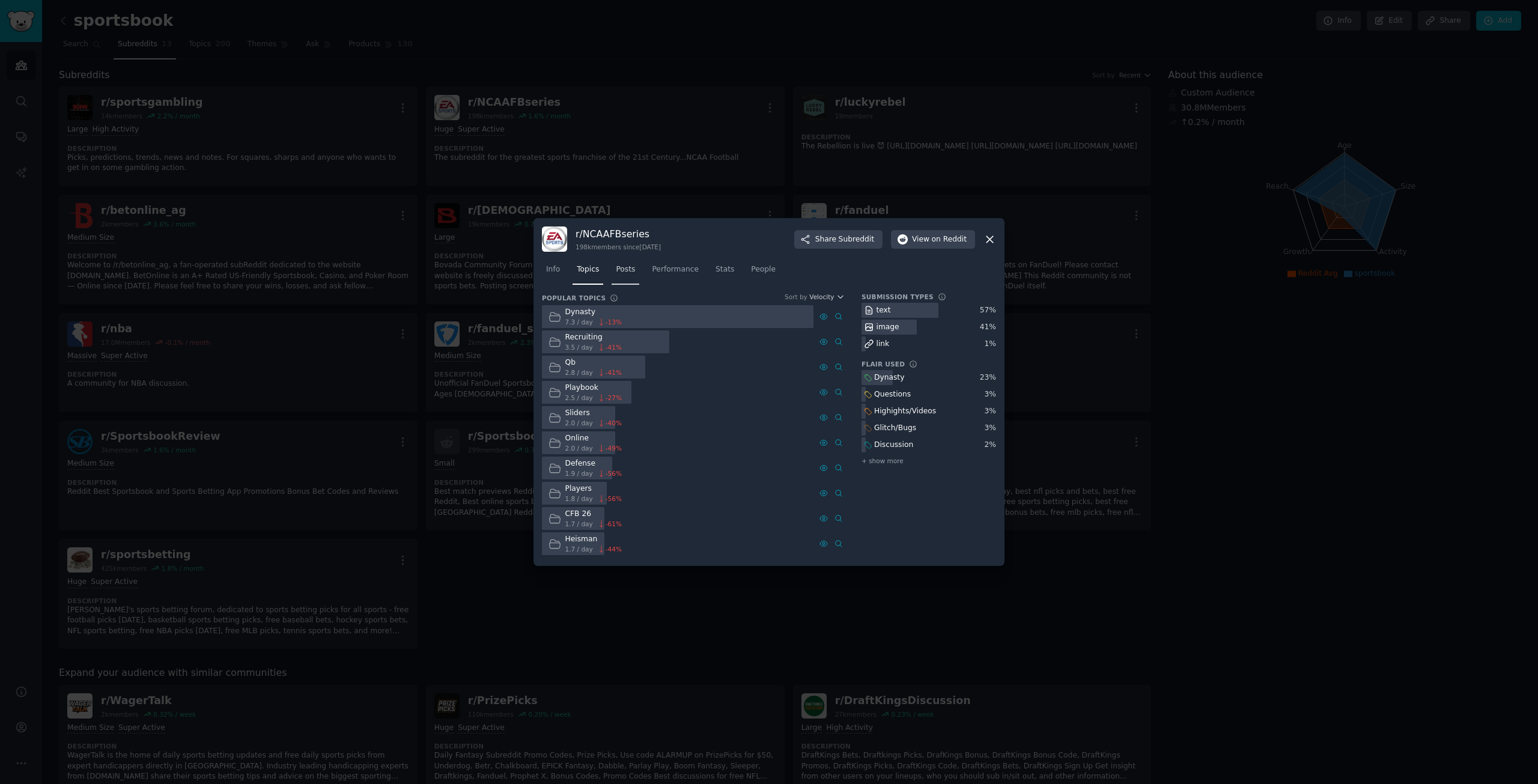
click at [628, 278] on link "Posts" at bounding box center [625, 272] width 28 height 24
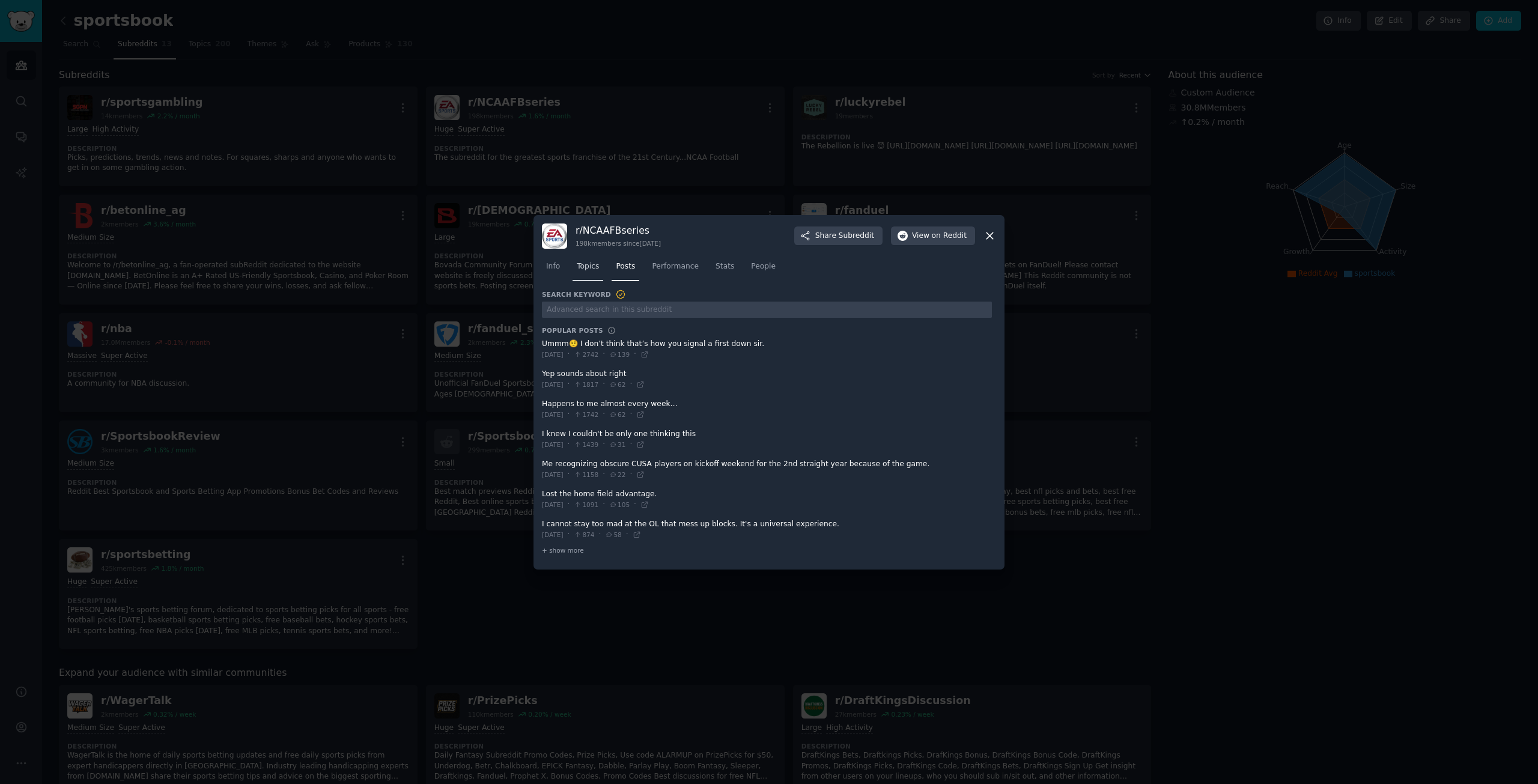
click at [589, 268] on span "Topics" at bounding box center [588, 266] width 23 height 11
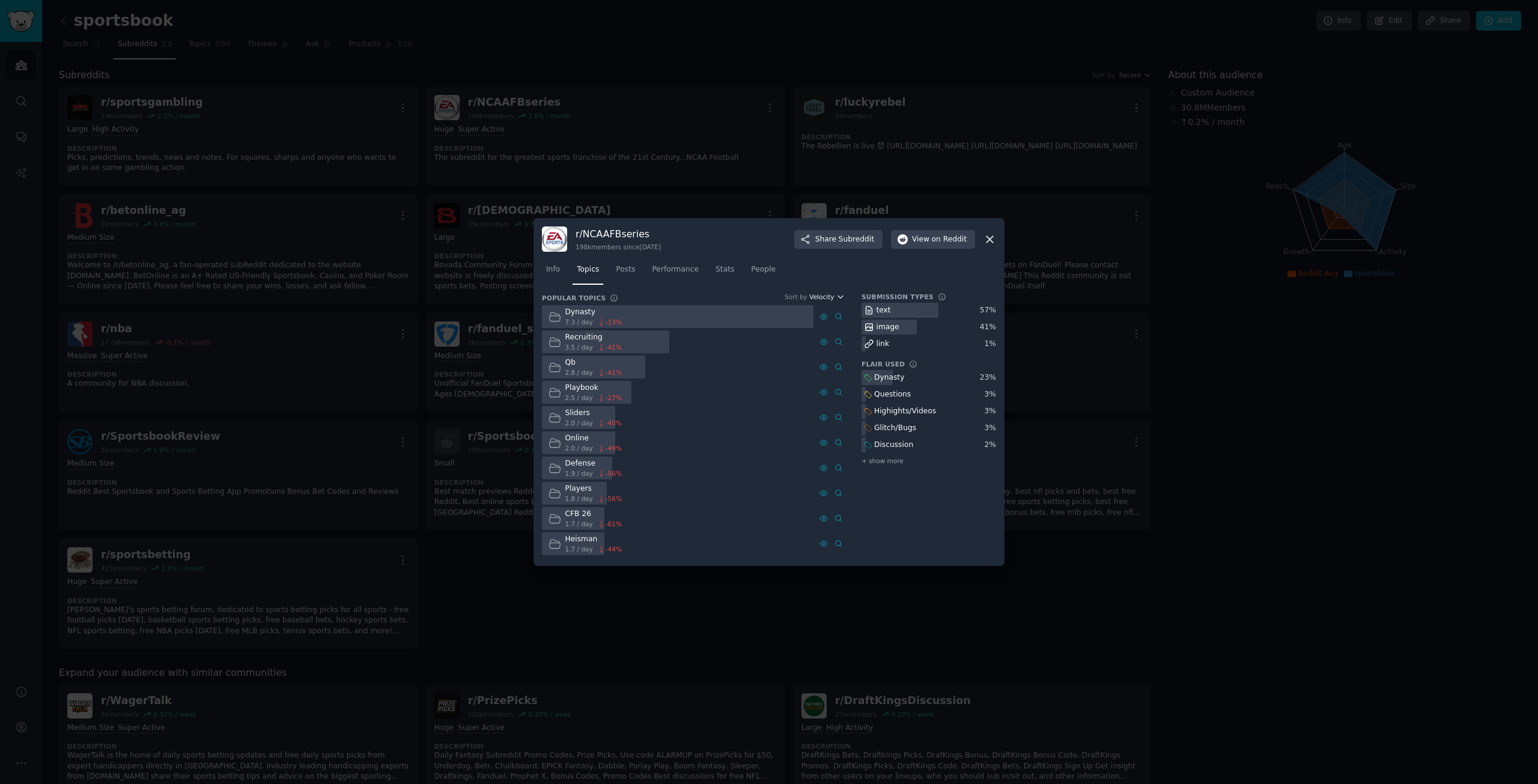
click at [834, 298] on span "Velocity" at bounding box center [821, 296] width 24 height 8
click at [792, 345] on div "Growth" at bounding box center [785, 341] width 112 height 21
click at [824, 291] on div "Info Topics Posts Performance Stats People" at bounding box center [769, 272] width 454 height 41
click at [825, 296] on span "Growth" at bounding box center [822, 296] width 23 height 8
click at [782, 320] on div "Velocity" at bounding box center [785, 320] width 112 height 21
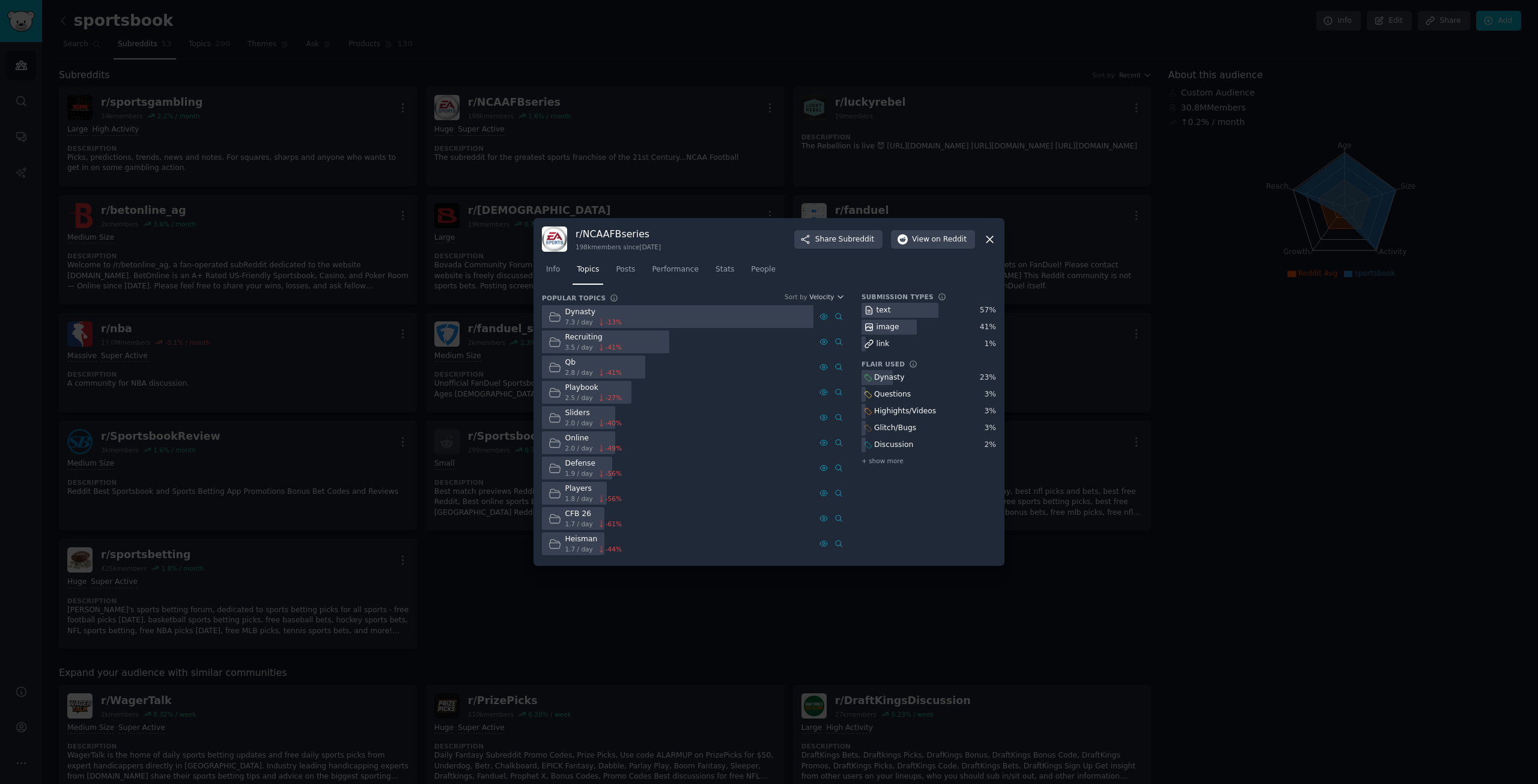
click at [587, 316] on div "Dynasty" at bounding box center [594, 312] width 57 height 11
drag, startPoint x: 583, startPoint y: 313, endPoint x: 632, endPoint y: 278, distance: 60.2
click at [632, 278] on link "Posts" at bounding box center [625, 272] width 28 height 24
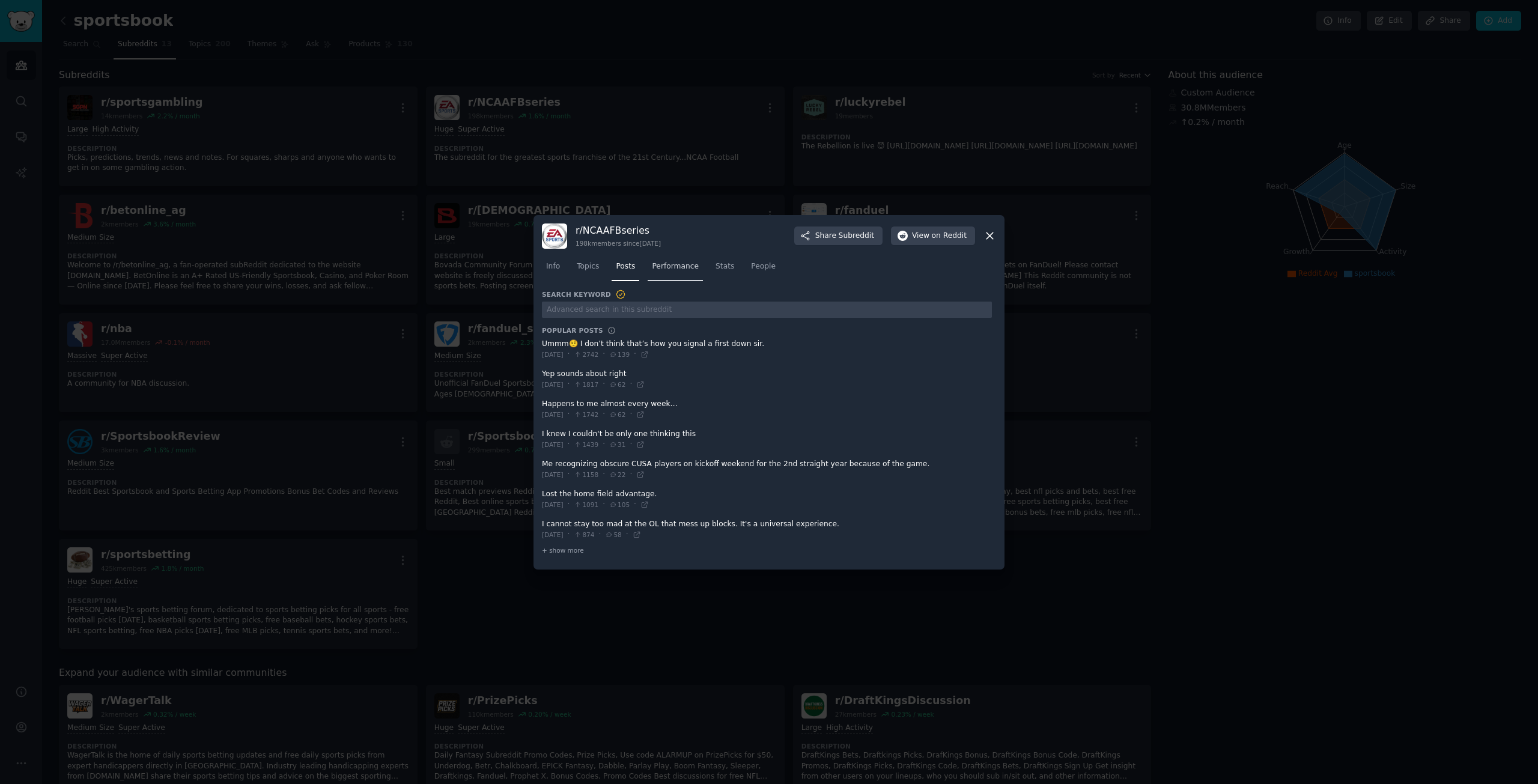
click at [661, 266] on span "Performance" at bounding box center [675, 266] width 47 height 11
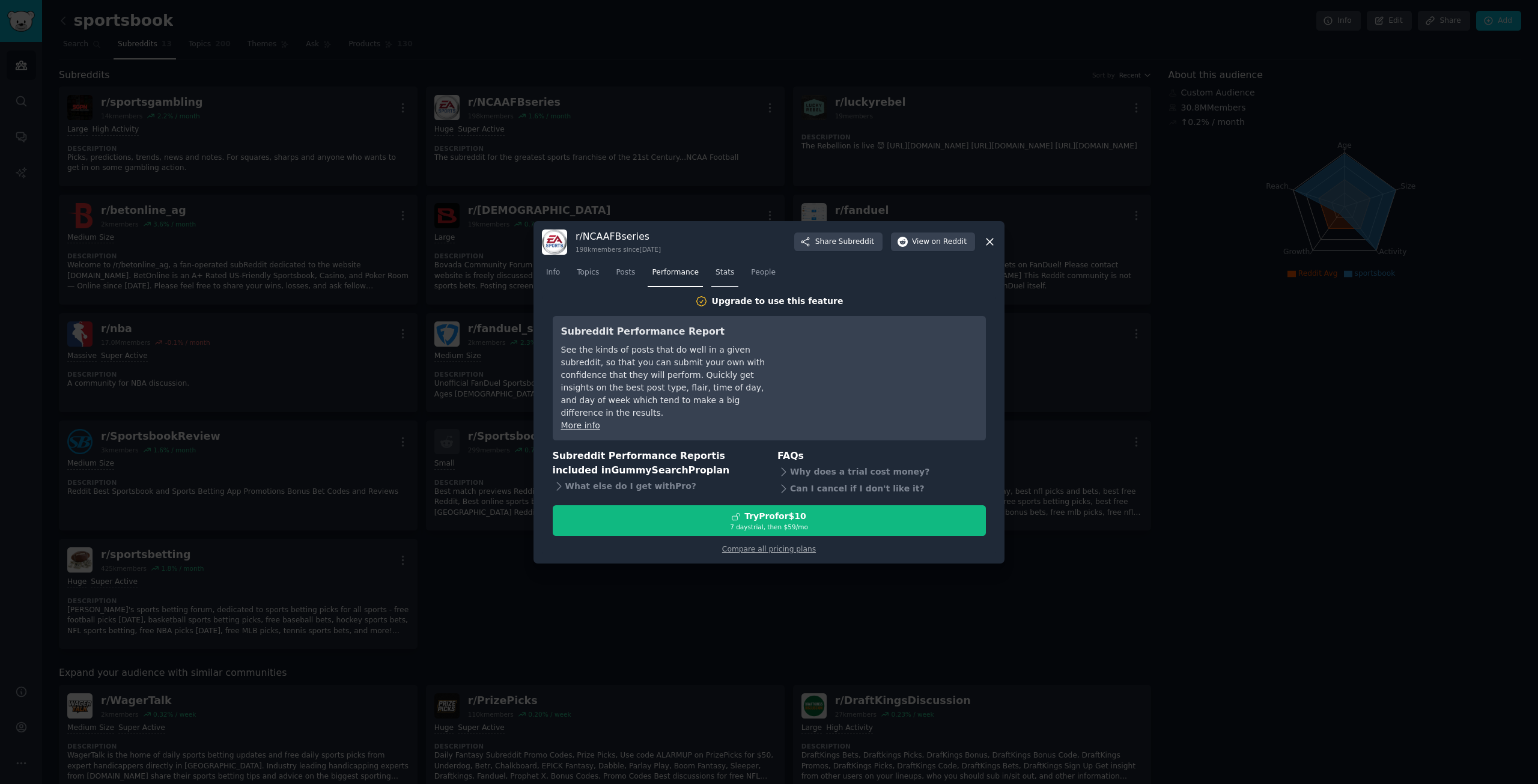
click at [720, 278] on span "Stats" at bounding box center [724, 273] width 19 height 11
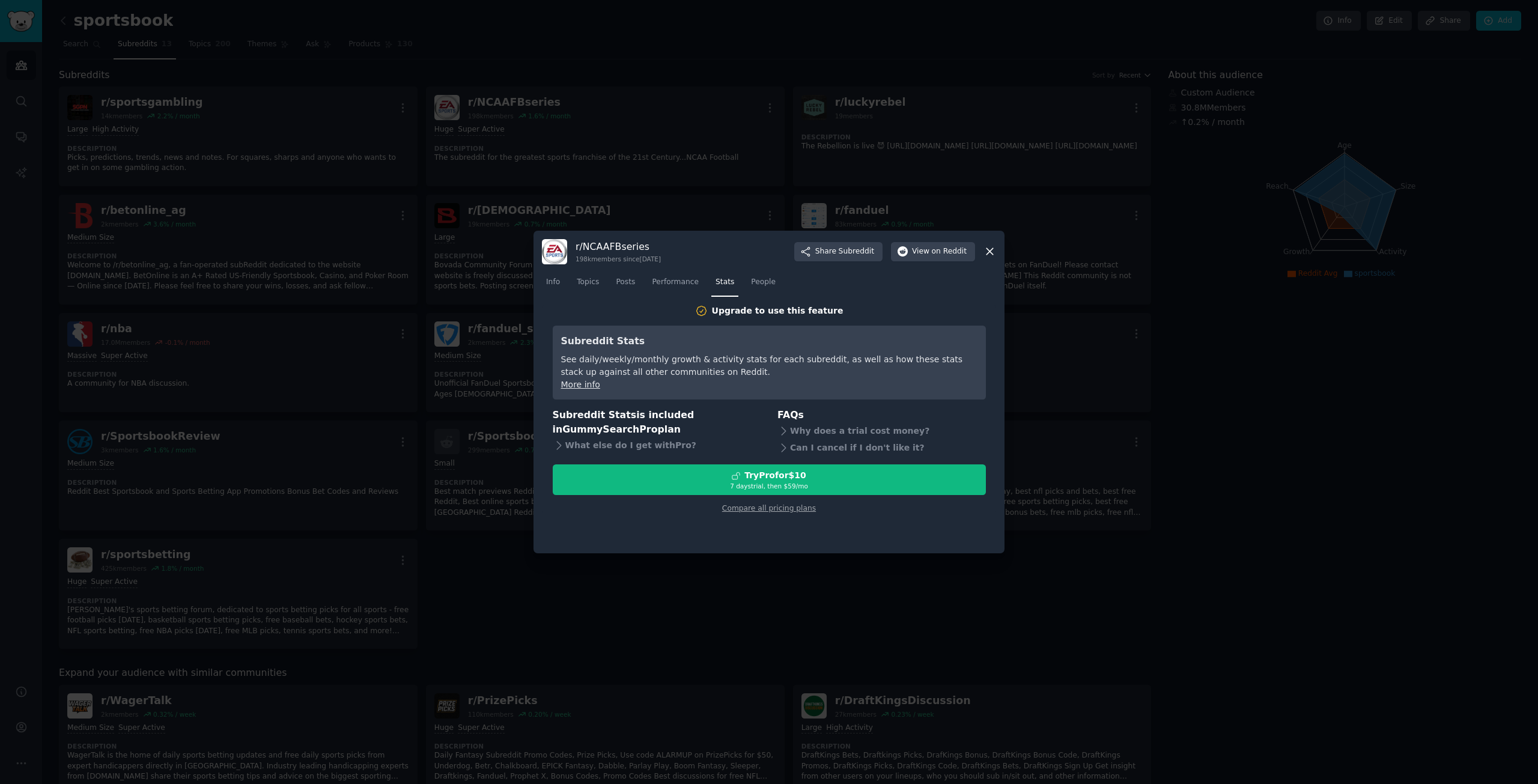
click at [987, 253] on icon at bounding box center [990, 251] width 13 height 13
